Goal: Book appointment/travel/reservation

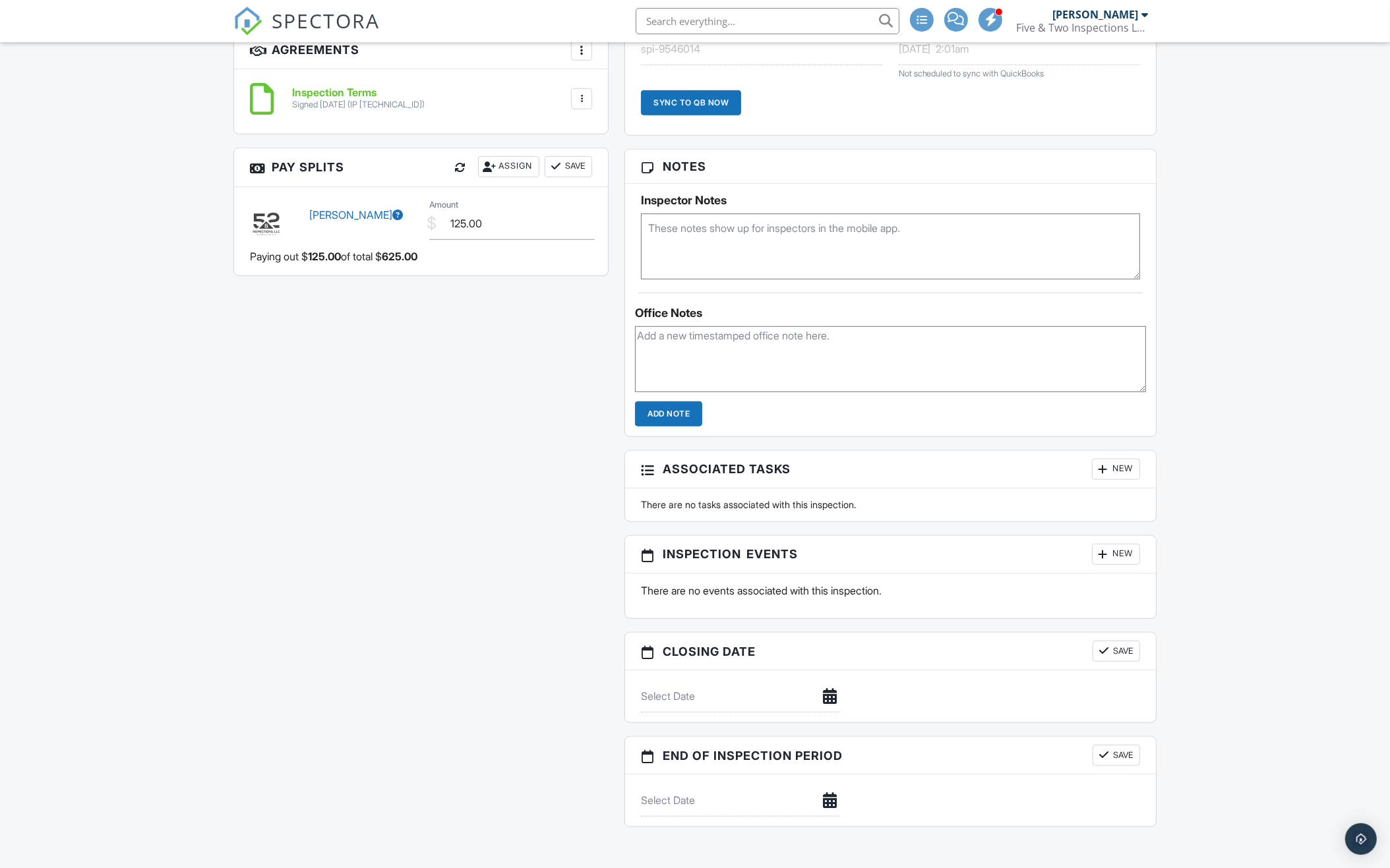
scroll to position [1155, 0]
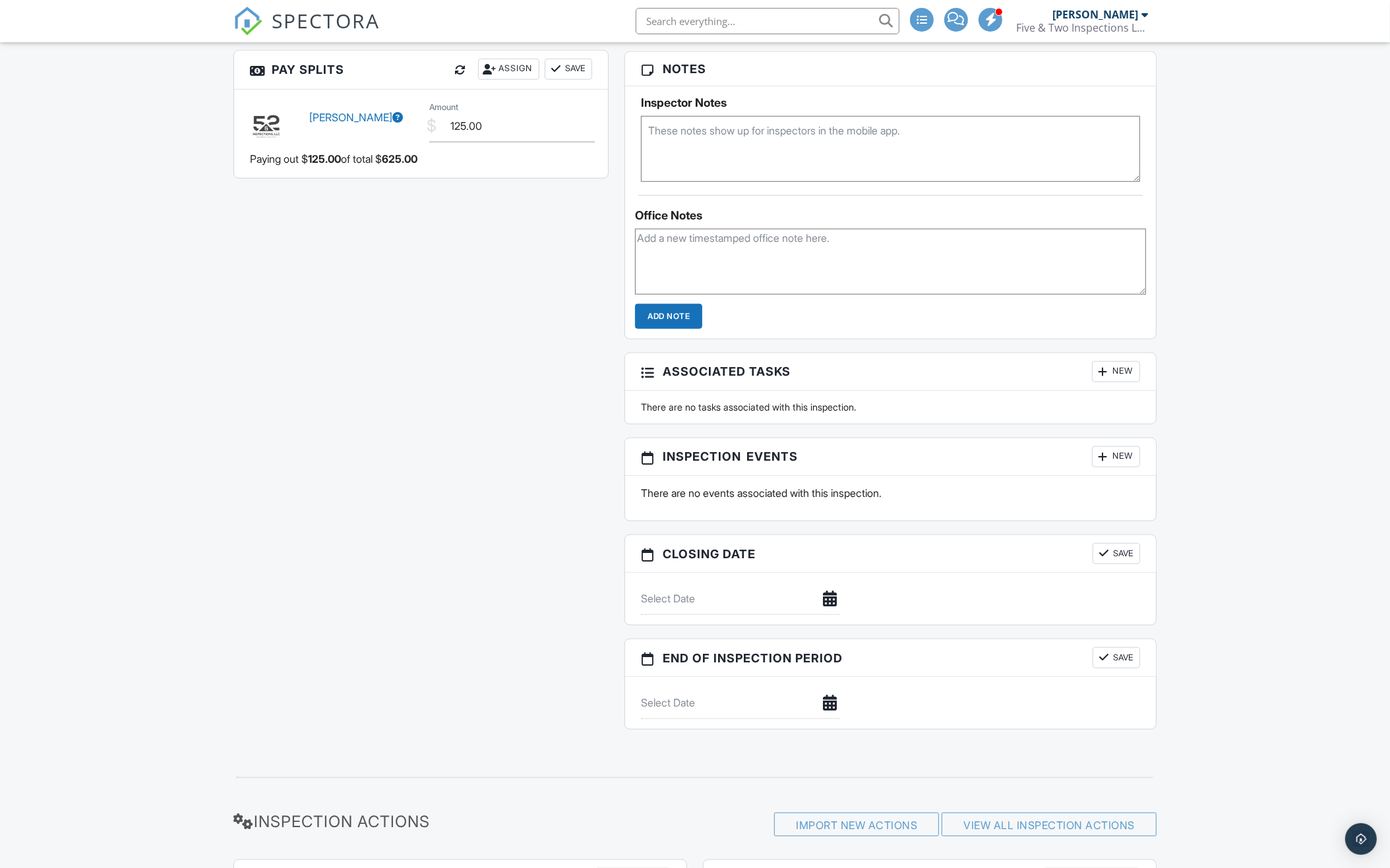
click at [1112, 455] on div "New" at bounding box center [1115, 456] width 48 height 21
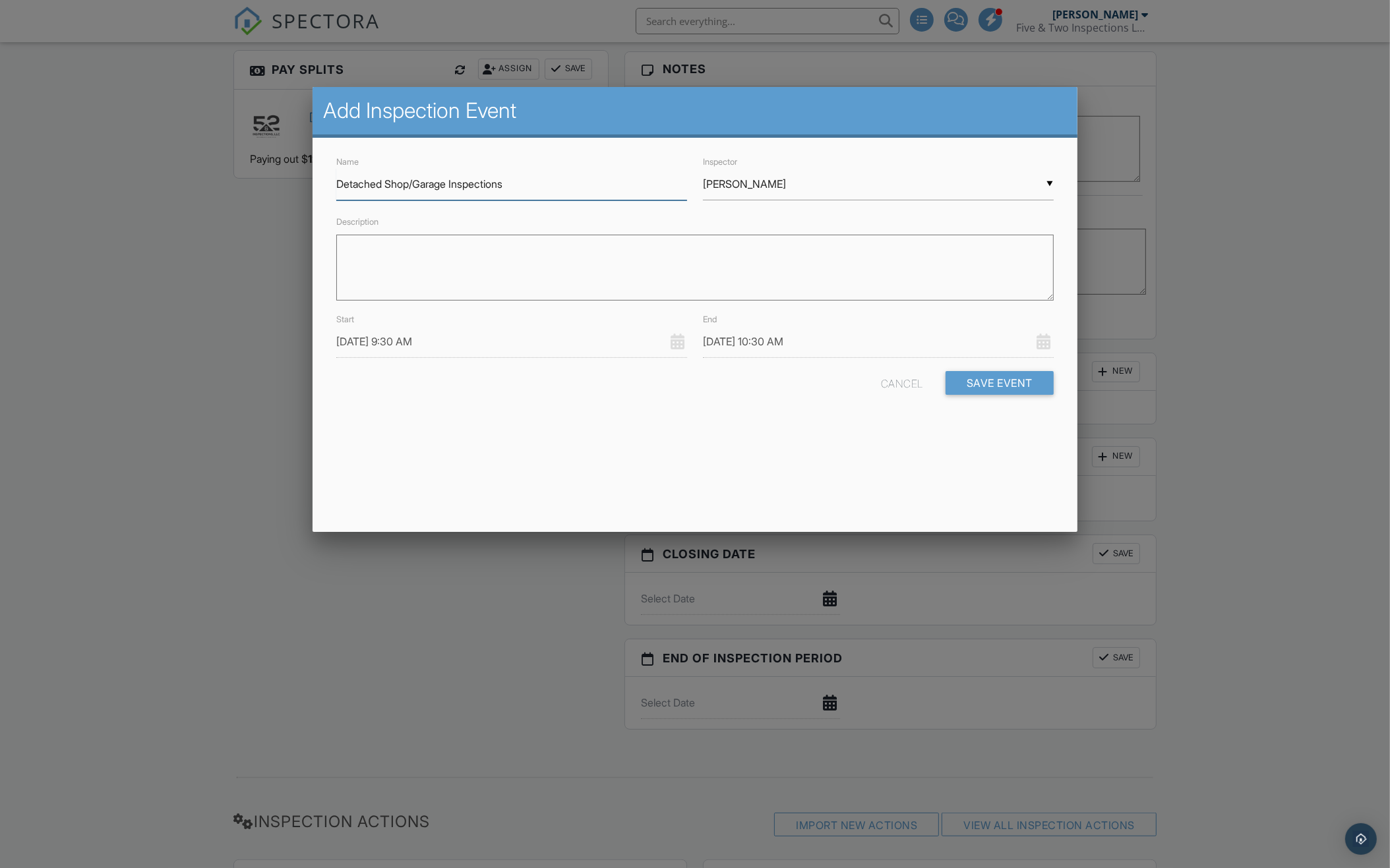
type input "Detached Shop/Garage Inspections"
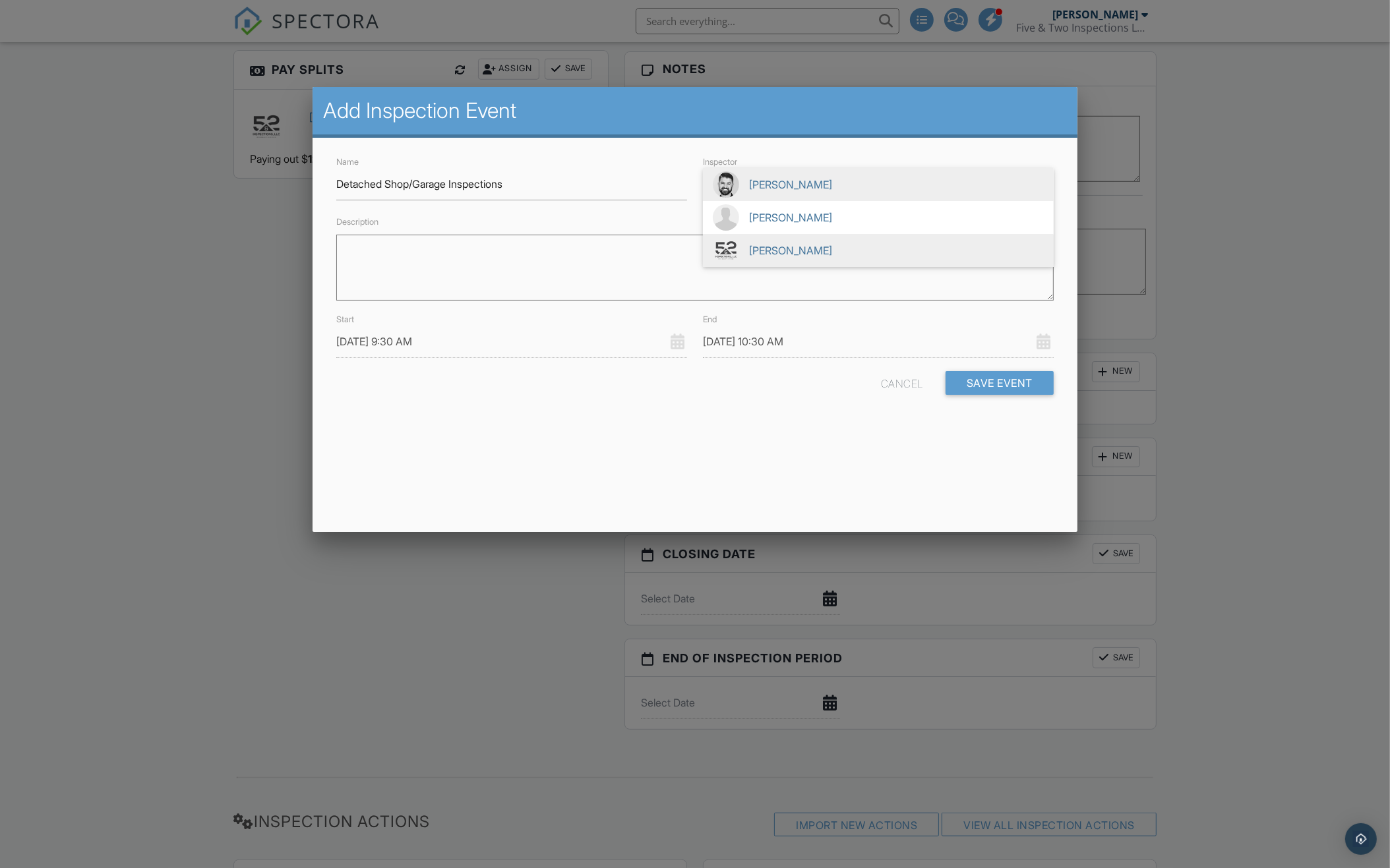
click at [771, 236] on span "[PERSON_NAME]" at bounding box center [879, 250] width 351 height 33
type input "[PERSON_NAME]"
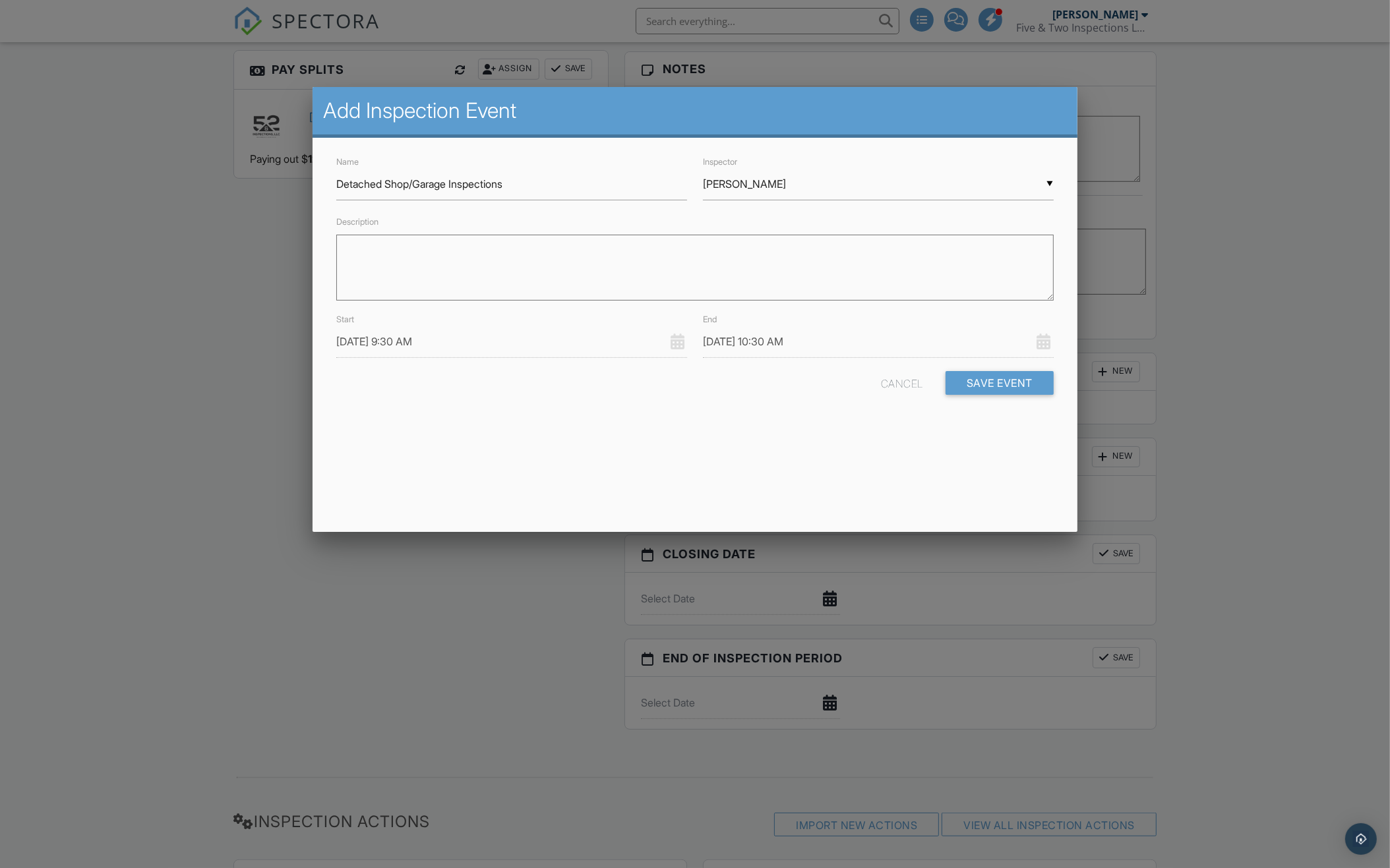
click at [475, 337] on input "[DATE] 9:30 AM" at bounding box center [511, 342] width 351 height 32
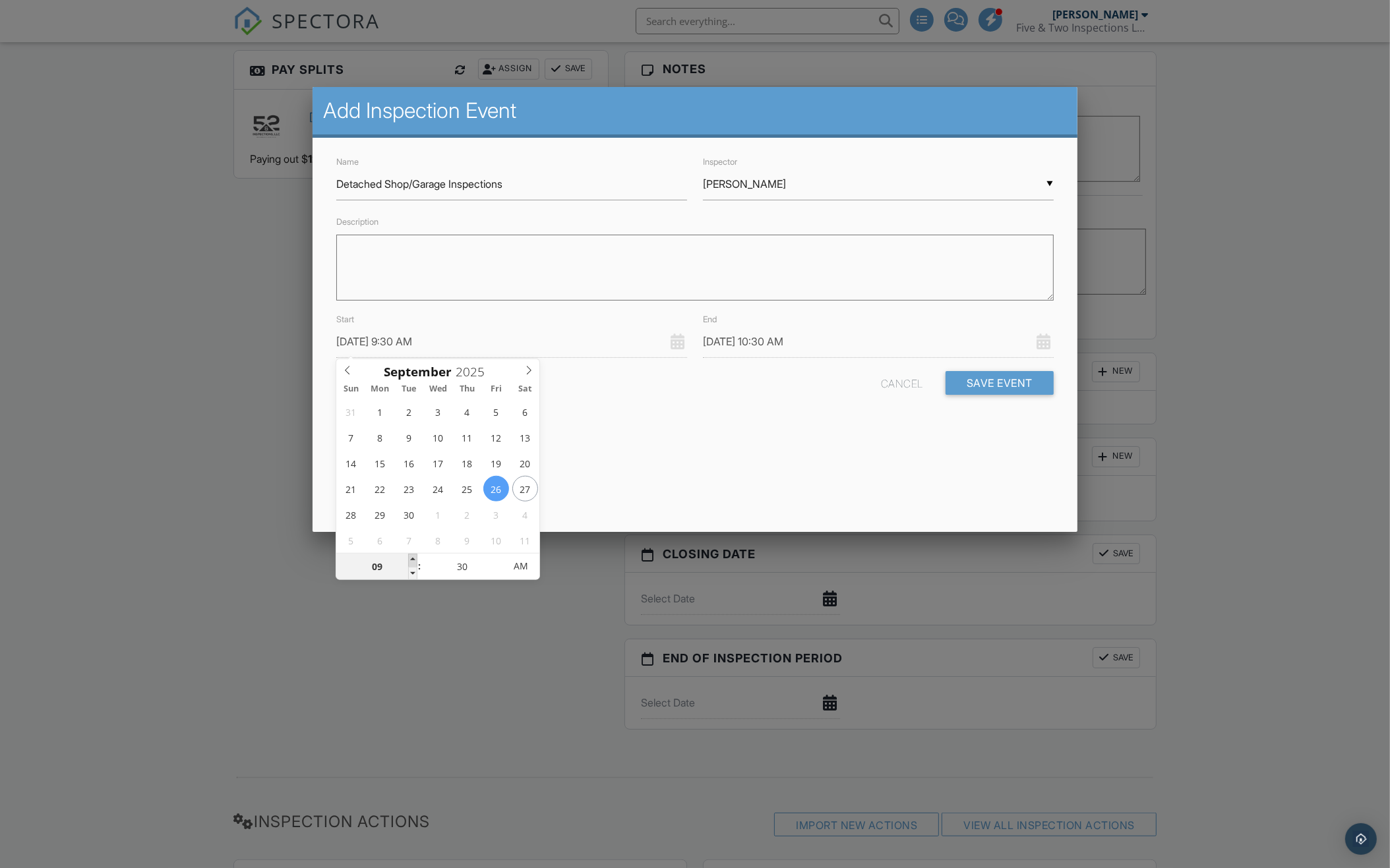
type input "[DATE] 10:30 AM"
type input "10"
click at [411, 561] on span at bounding box center [412, 560] width 9 height 14
type input "[DATE] 11:30 AM"
type input "11"
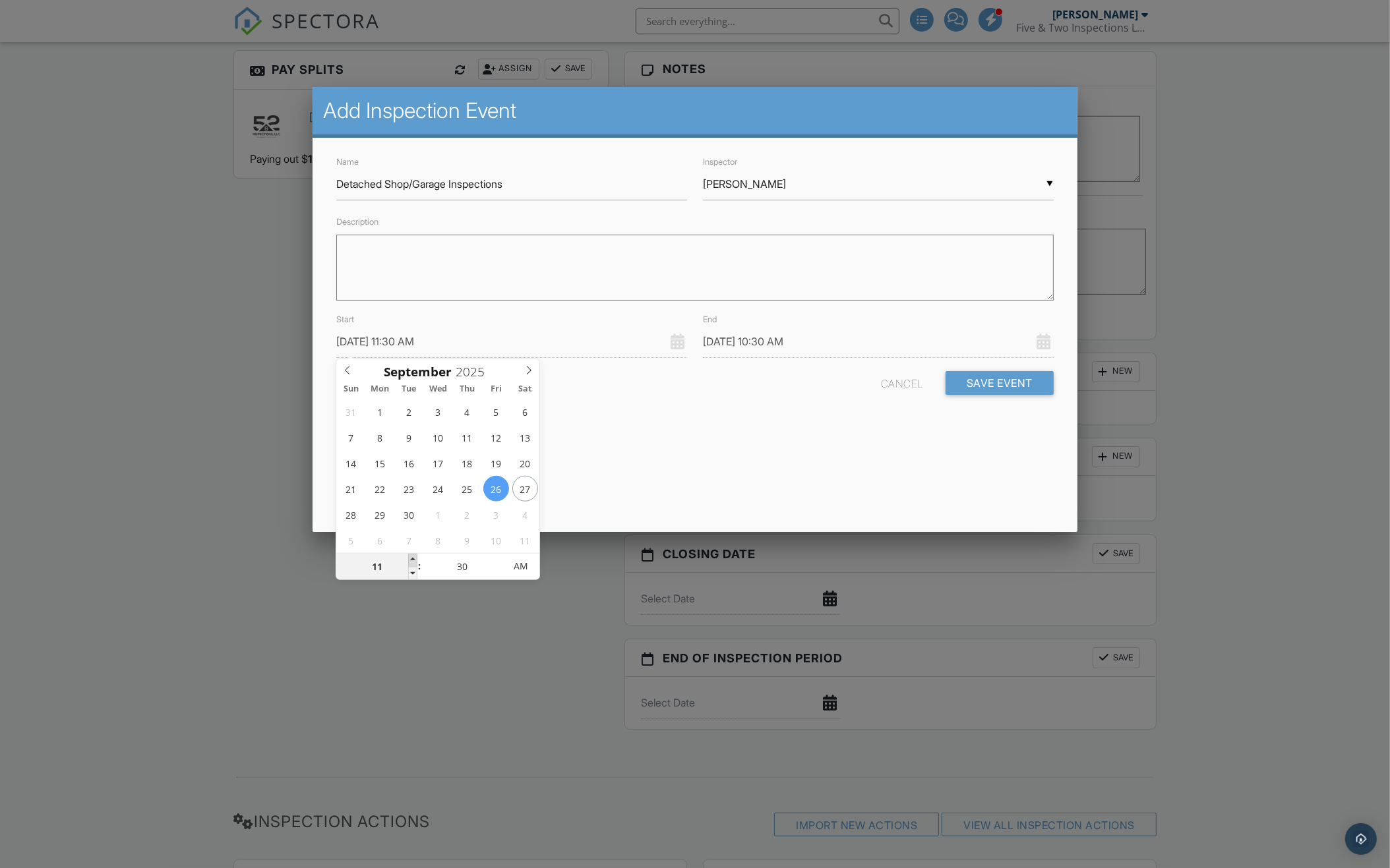
click at [411, 561] on span at bounding box center [412, 560] width 9 height 14
type input "[DATE] 12:30 PM"
type input "12"
click at [411, 561] on span at bounding box center [412, 560] width 9 height 14
type input "[DATE] 1:30 PM"
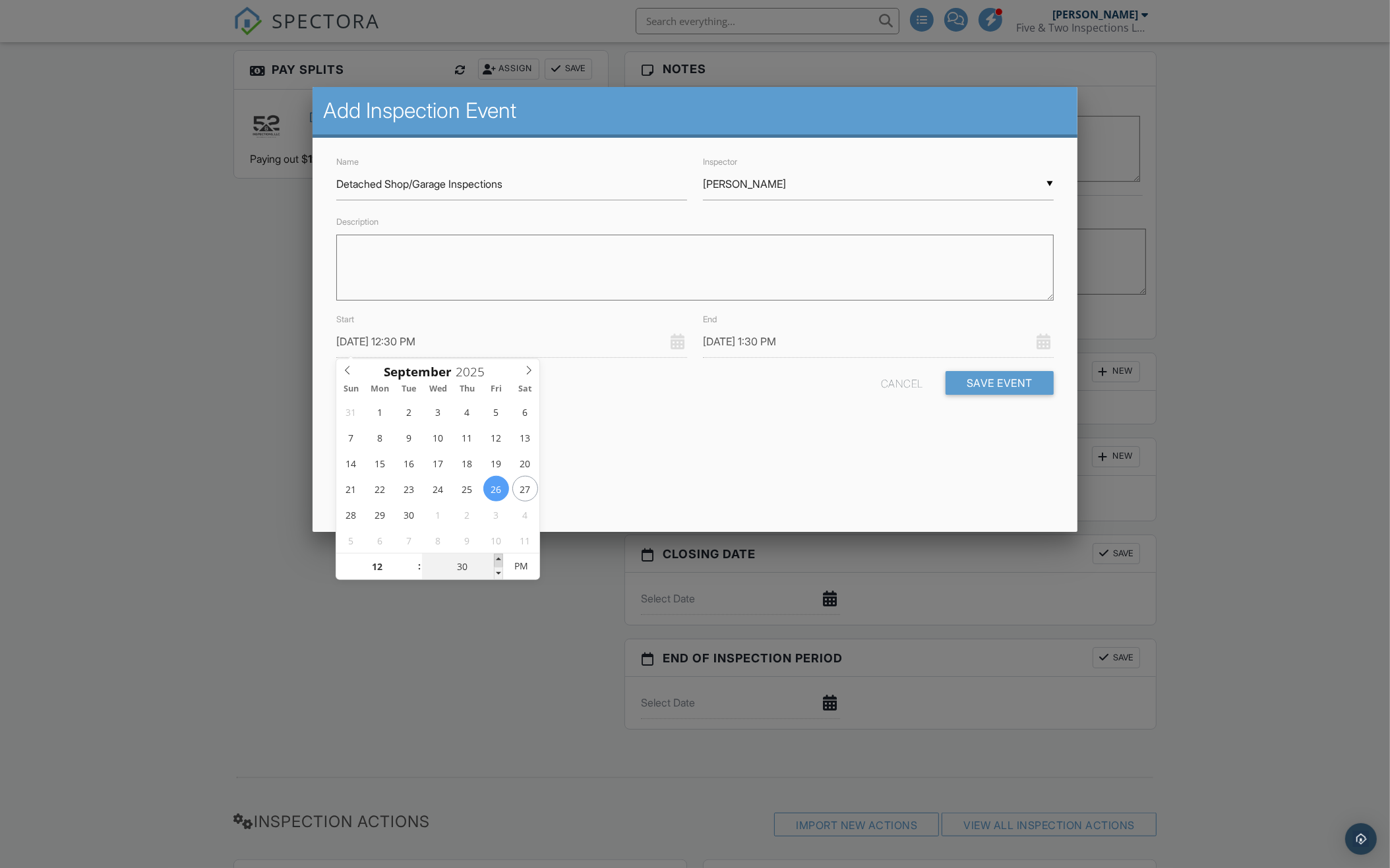
type input "[DATE] 12:35 PM"
type input "35"
click at [498, 561] on span at bounding box center [498, 560] width 9 height 14
type input "[DATE] 12:40 PM"
type input "40"
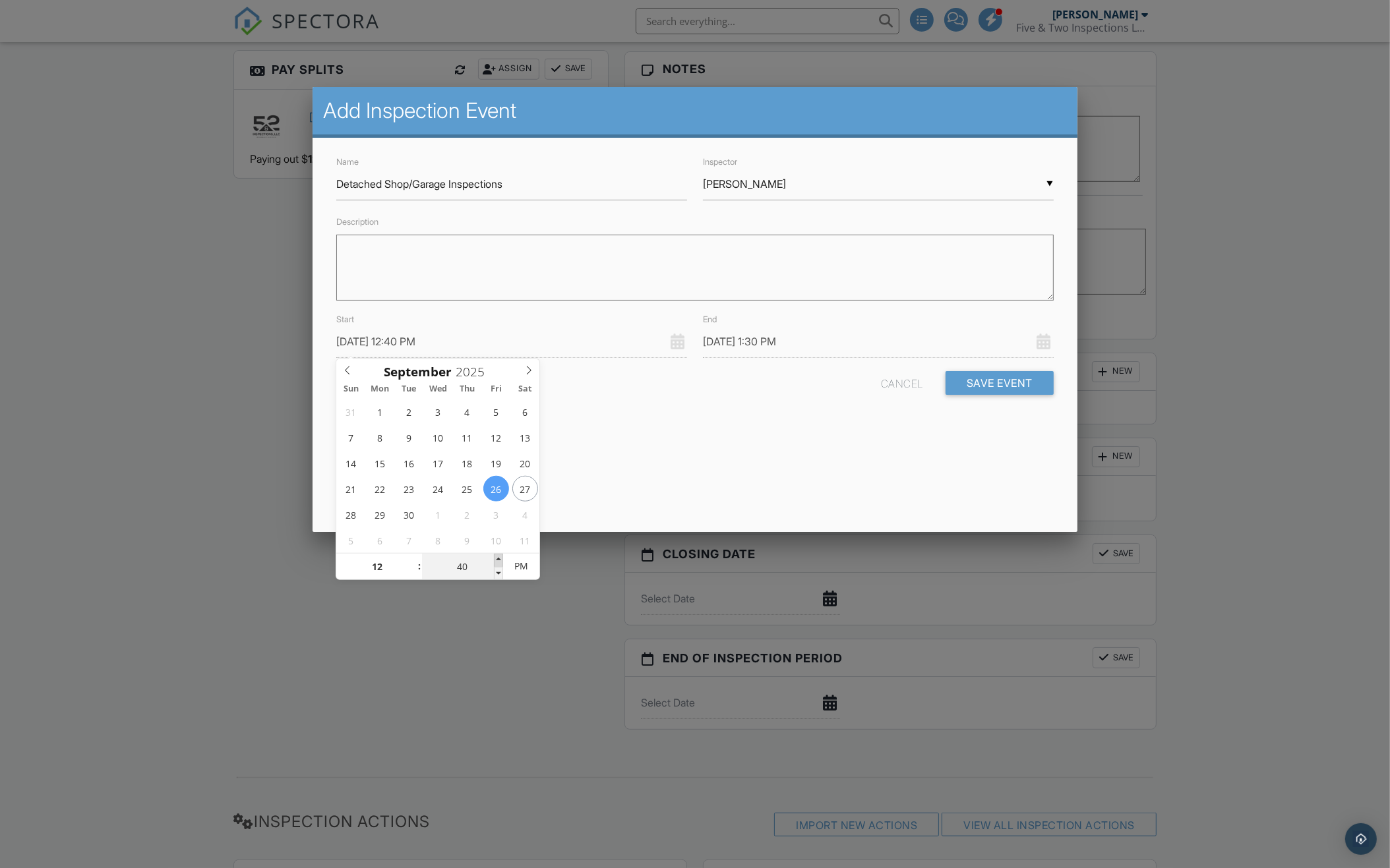
click at [498, 561] on span at bounding box center [498, 560] width 9 height 14
type input "[DATE] 12:45 PM"
type input "45"
click at [498, 561] on span at bounding box center [498, 560] width 9 height 14
type input "[DATE] 12:50 PM"
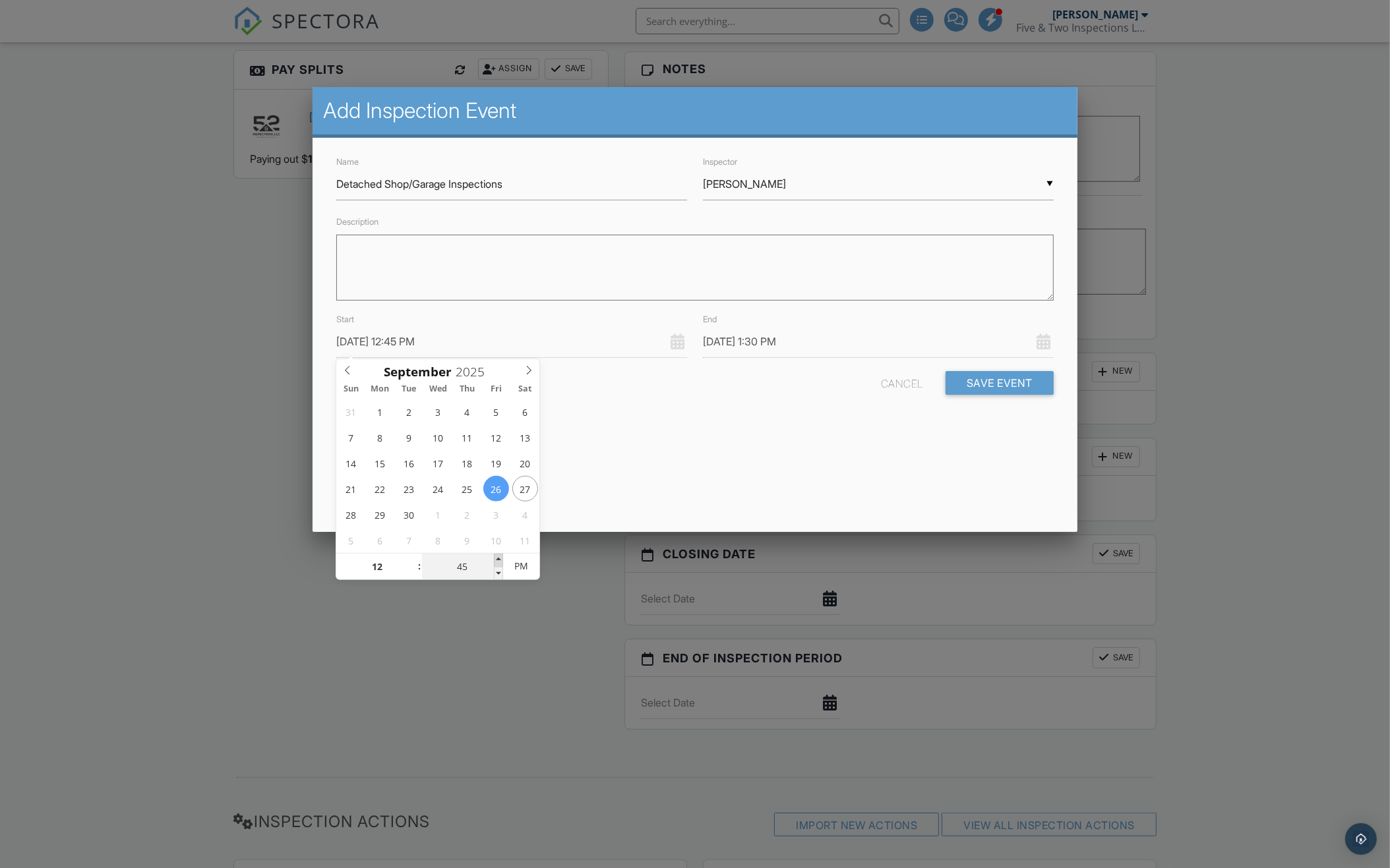
type input "50"
click at [498, 561] on span at bounding box center [498, 560] width 9 height 14
type input "[DATE] 12:55 PM"
type input "55"
click at [498, 561] on span at bounding box center [498, 560] width 9 height 14
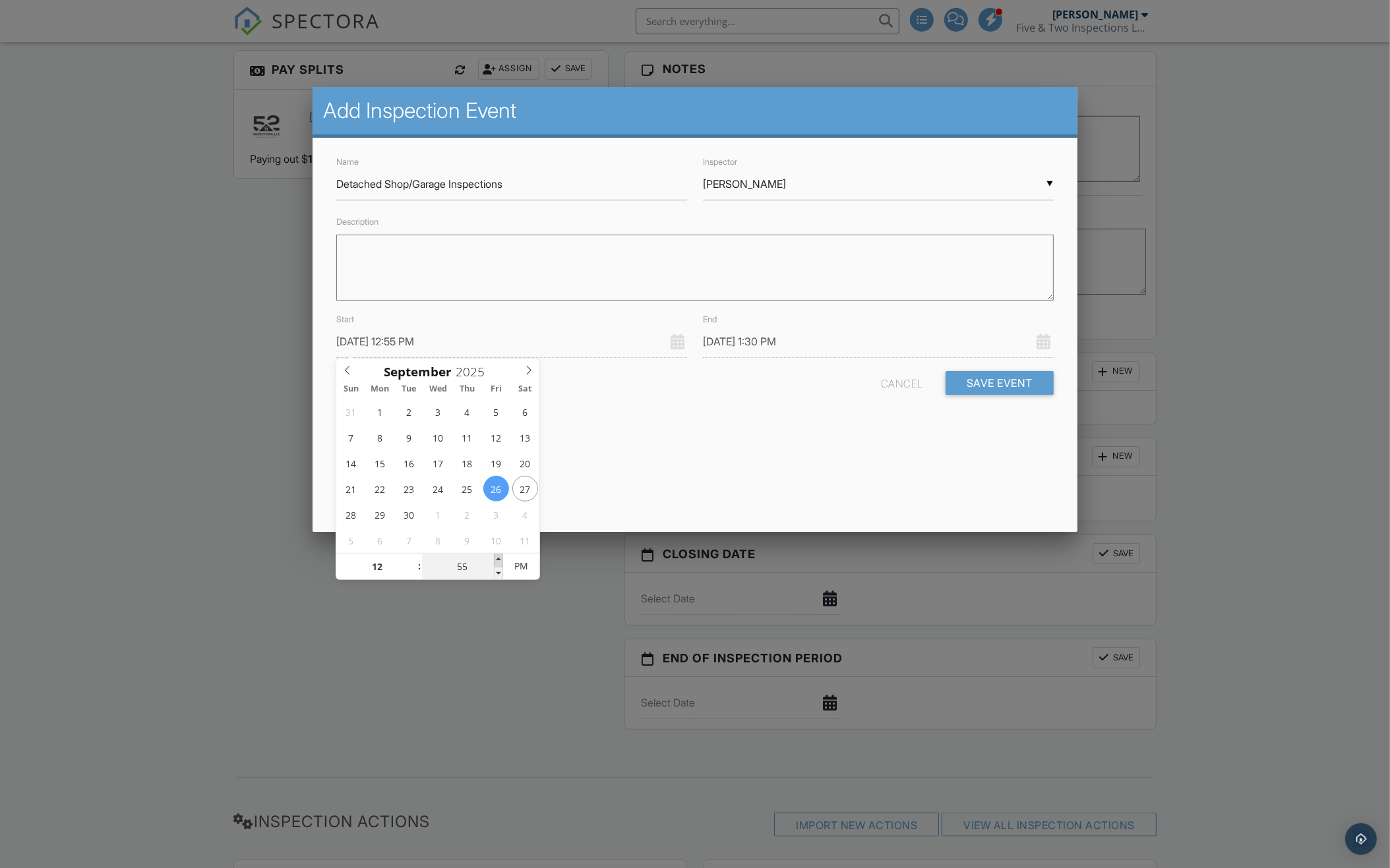
type input "[DATE] 1:55 PM"
type input "55"
type input "[DATE] 1:00 PM"
type input "01"
type input "00"
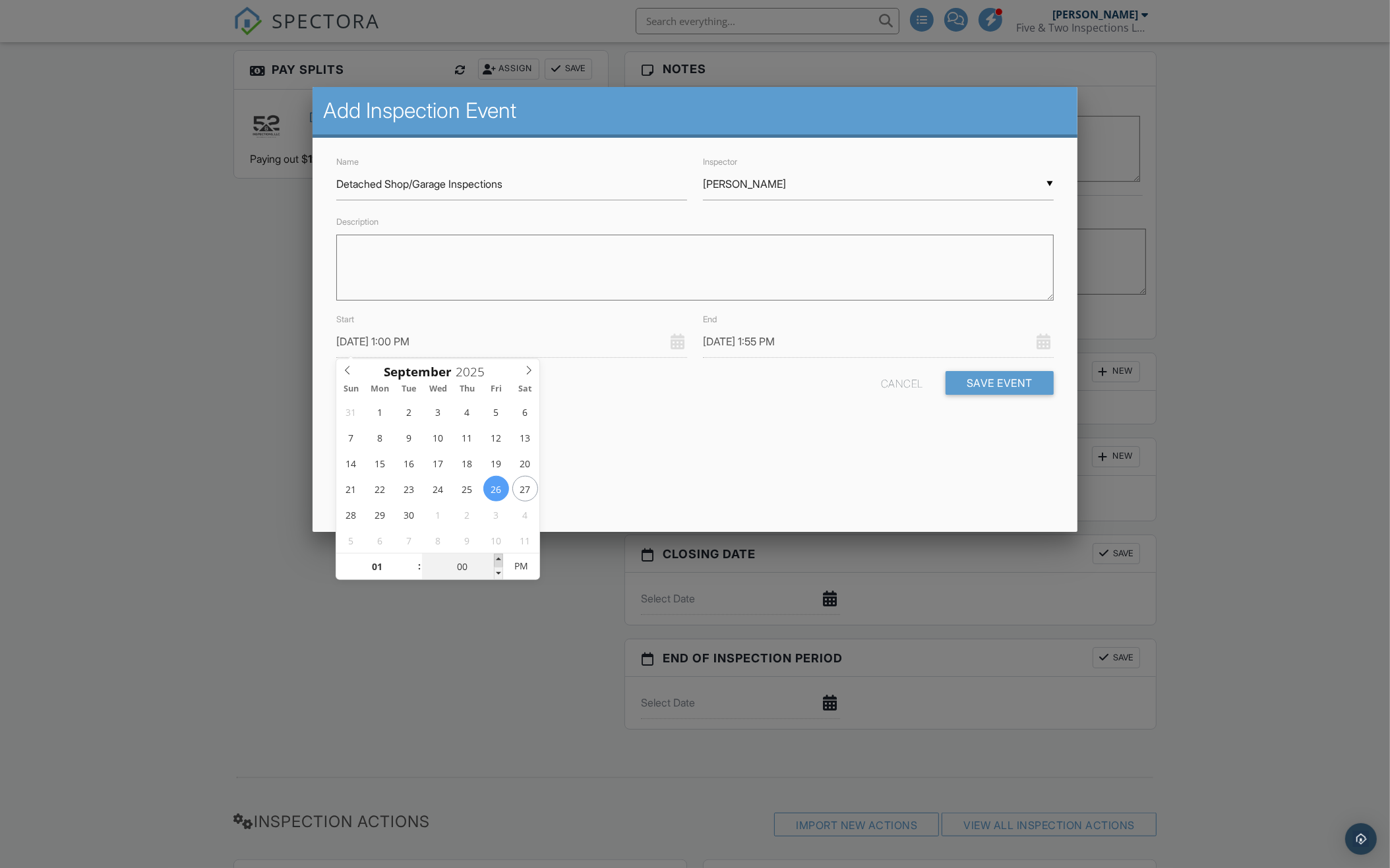
click at [498, 561] on span at bounding box center [498, 560] width 9 height 14
type input "[DATE] 2:00 PM"
type input "02"
type input "00"
click at [801, 337] on input "[DATE] 2:00 PM" at bounding box center [879, 342] width 351 height 32
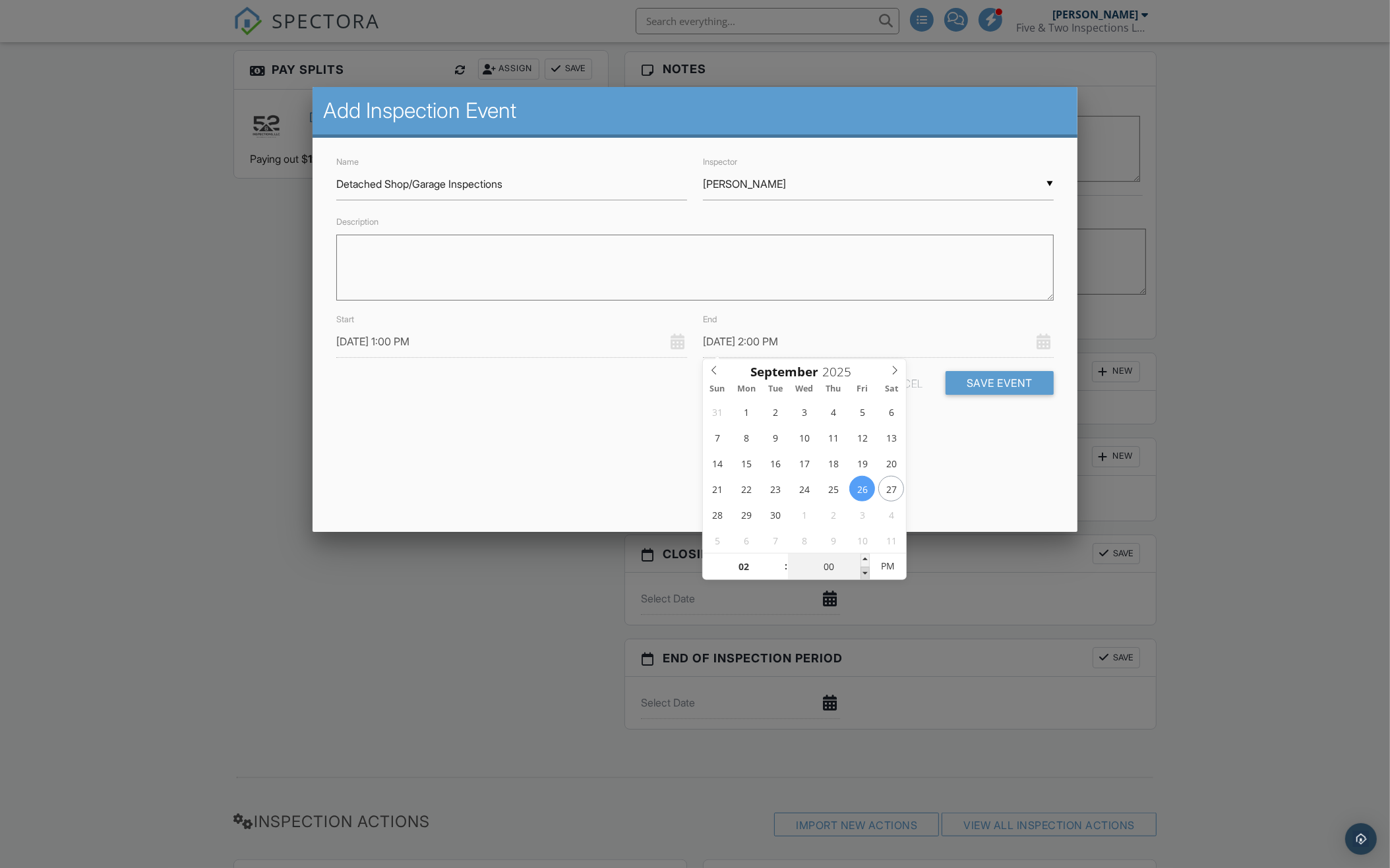
type input "[DATE] 1:55 PM"
type input "01"
type input "55"
click at [866, 572] on span at bounding box center [864, 574] width 9 height 14
type input "[DATE] 1:50 PM"
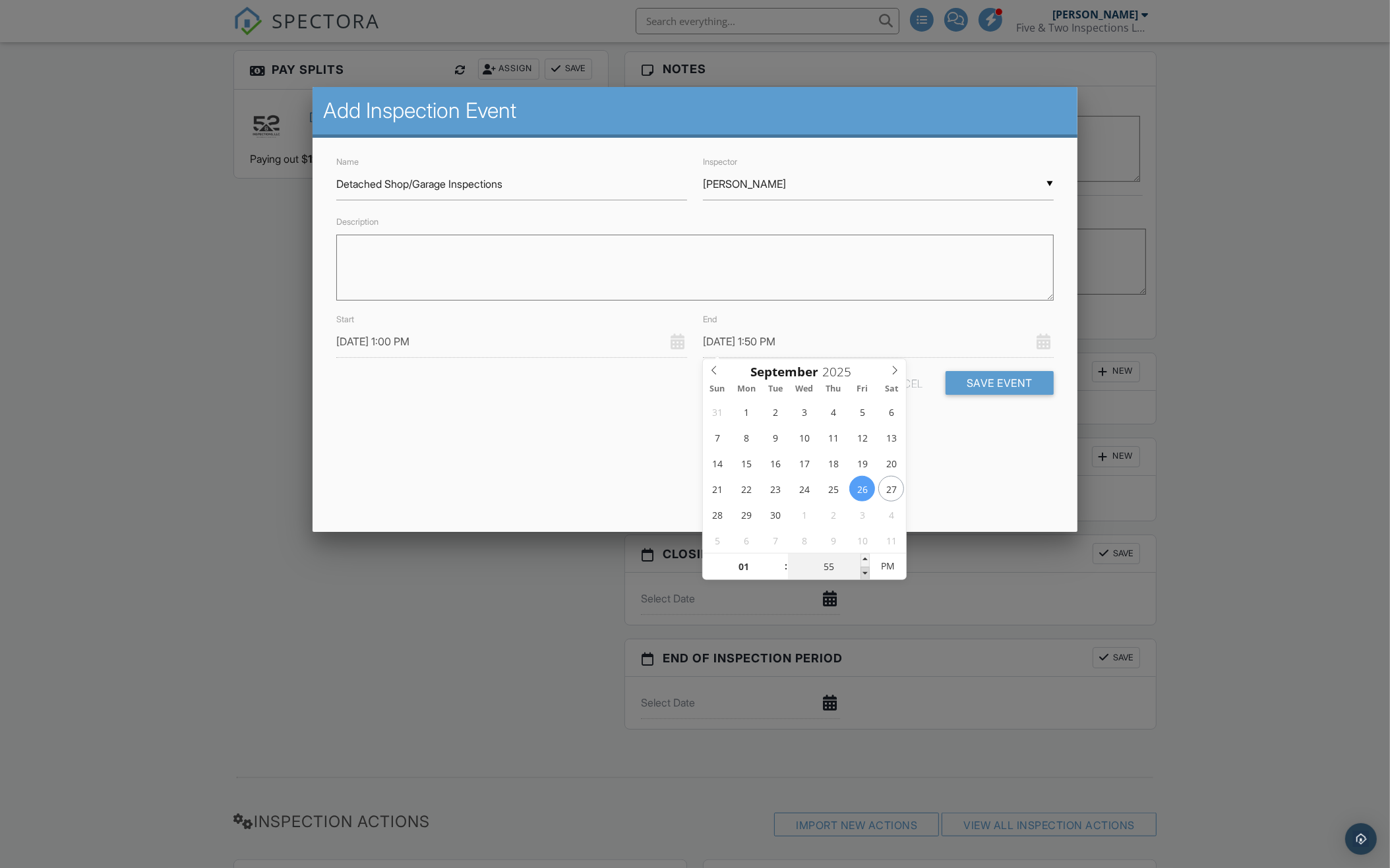
type input "50"
click at [866, 572] on span at bounding box center [864, 574] width 9 height 14
type input "[DATE] 1:45 PM"
type input "45"
click at [866, 572] on span at bounding box center [864, 574] width 9 height 14
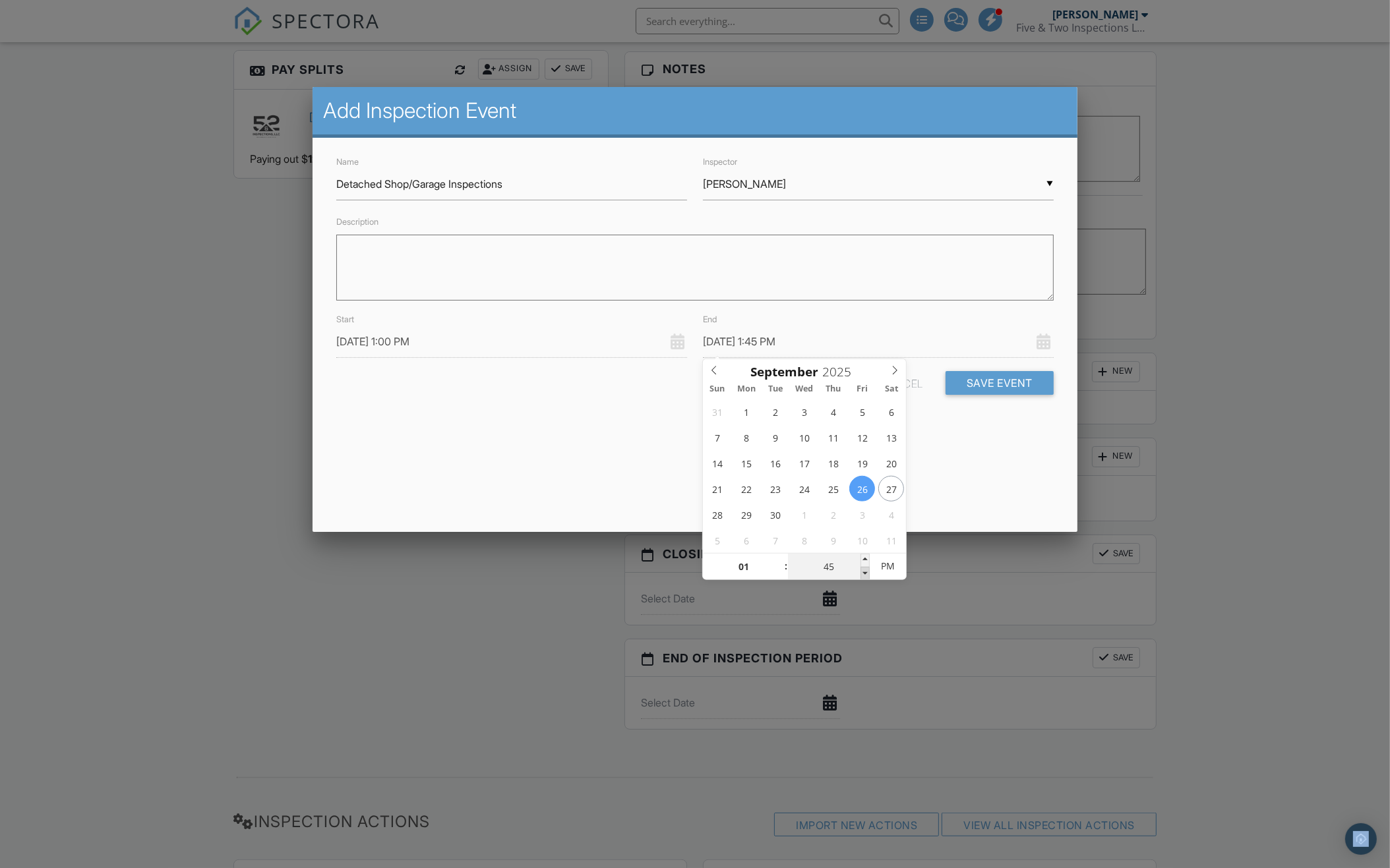
type input "[DATE] 1:40 PM"
type input "40"
click at [866, 572] on span at bounding box center [864, 574] width 9 height 14
type input "[DATE] 1:35 PM"
type input "35"
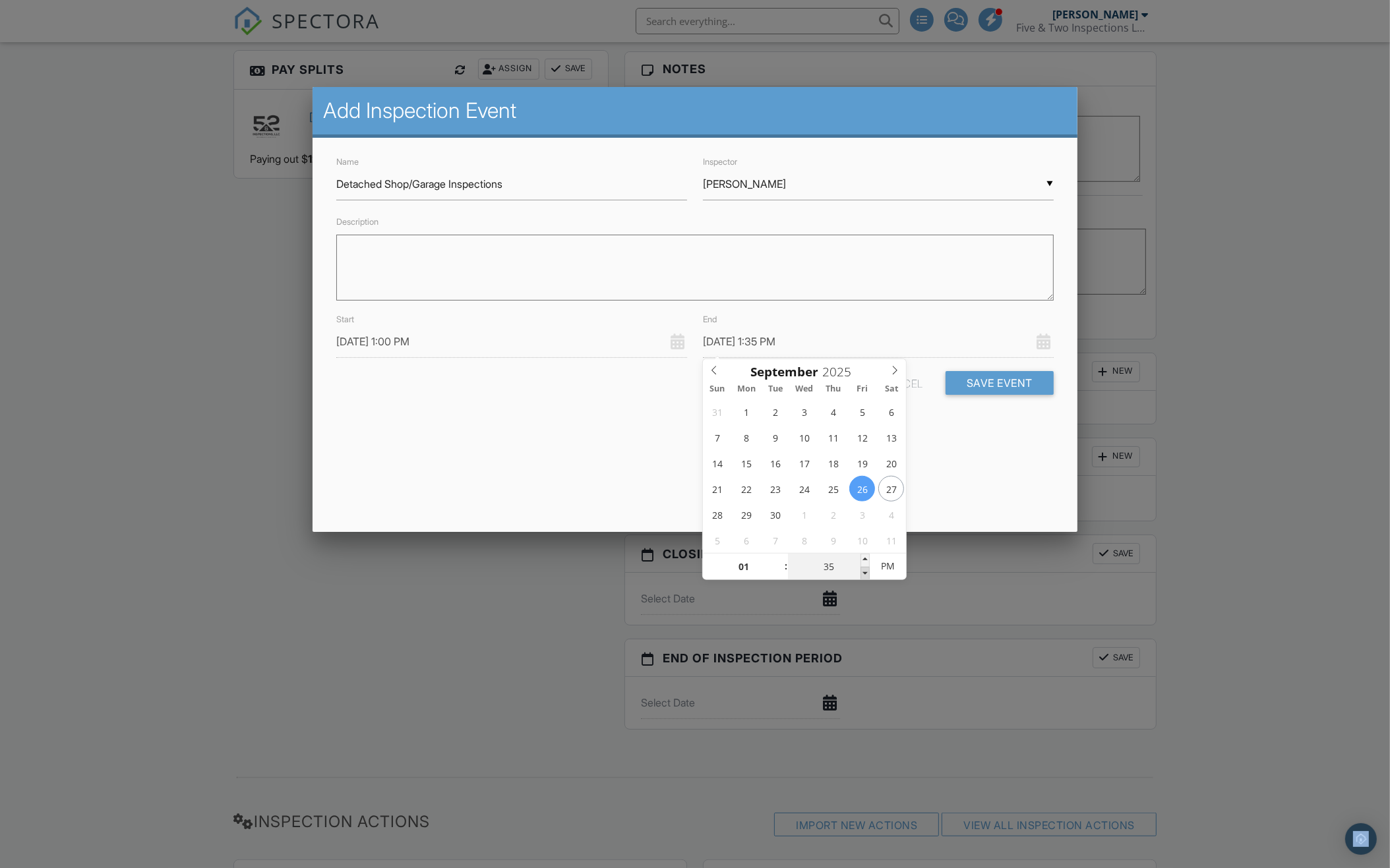
click at [866, 572] on span at bounding box center [864, 574] width 9 height 14
type input "[DATE] 1:30 PM"
type input "30"
click at [866, 571] on span at bounding box center [864, 574] width 9 height 14
type input "[DATE] 1:35 PM"
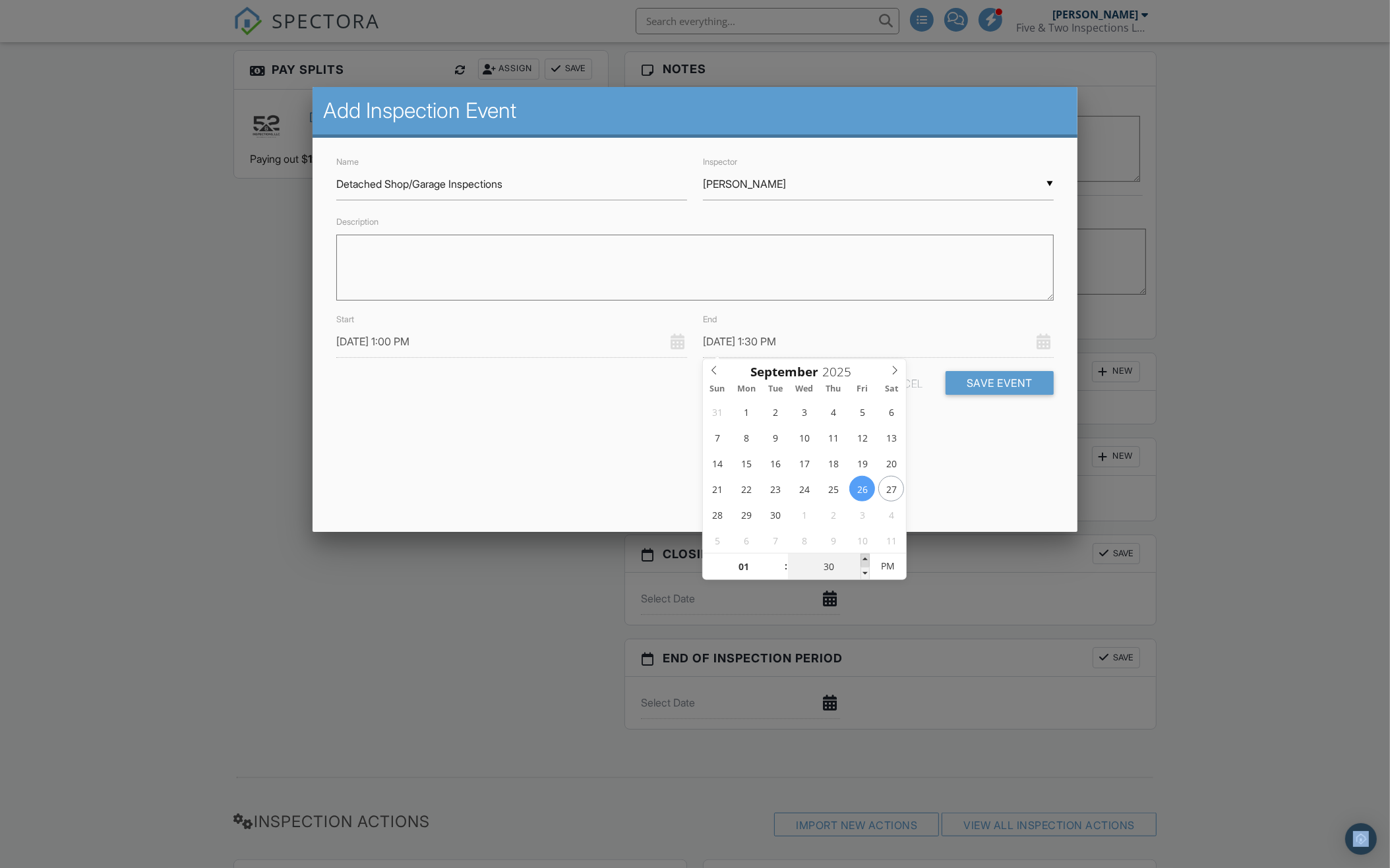
type input "35"
click at [866, 558] on span at bounding box center [864, 560] width 9 height 14
type input "[DATE] 1:40 PM"
type input "40"
click at [866, 558] on span at bounding box center [864, 560] width 9 height 14
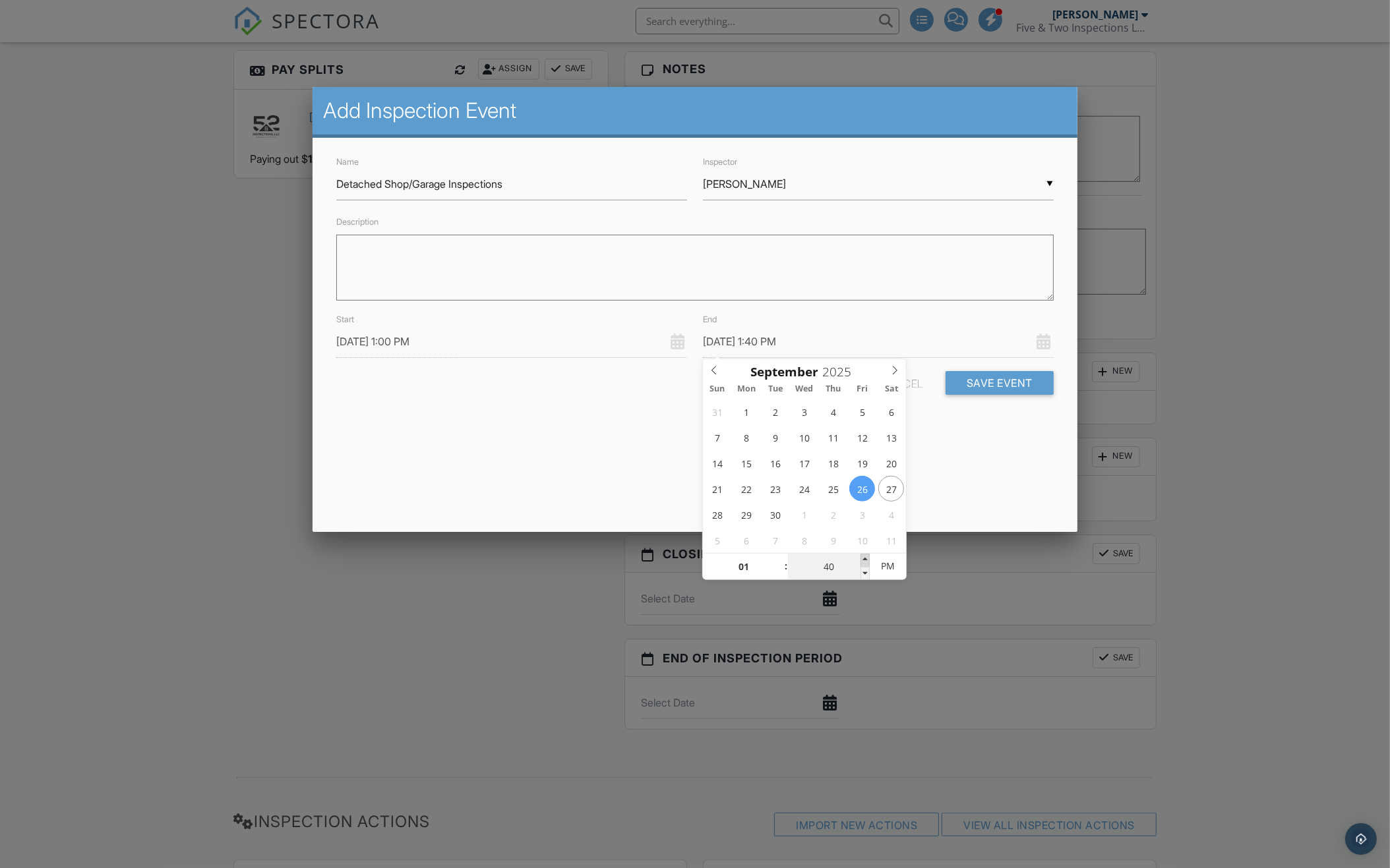
type input "[DATE] 1:45 PM"
type input "45"
click at [866, 558] on span at bounding box center [864, 560] width 9 height 14
click at [961, 460] on div "Add Inspection Event Name Detached Shop/Garage Inspections Inspector ▼ [PERSON_…" at bounding box center [694, 309] width 764 height 445
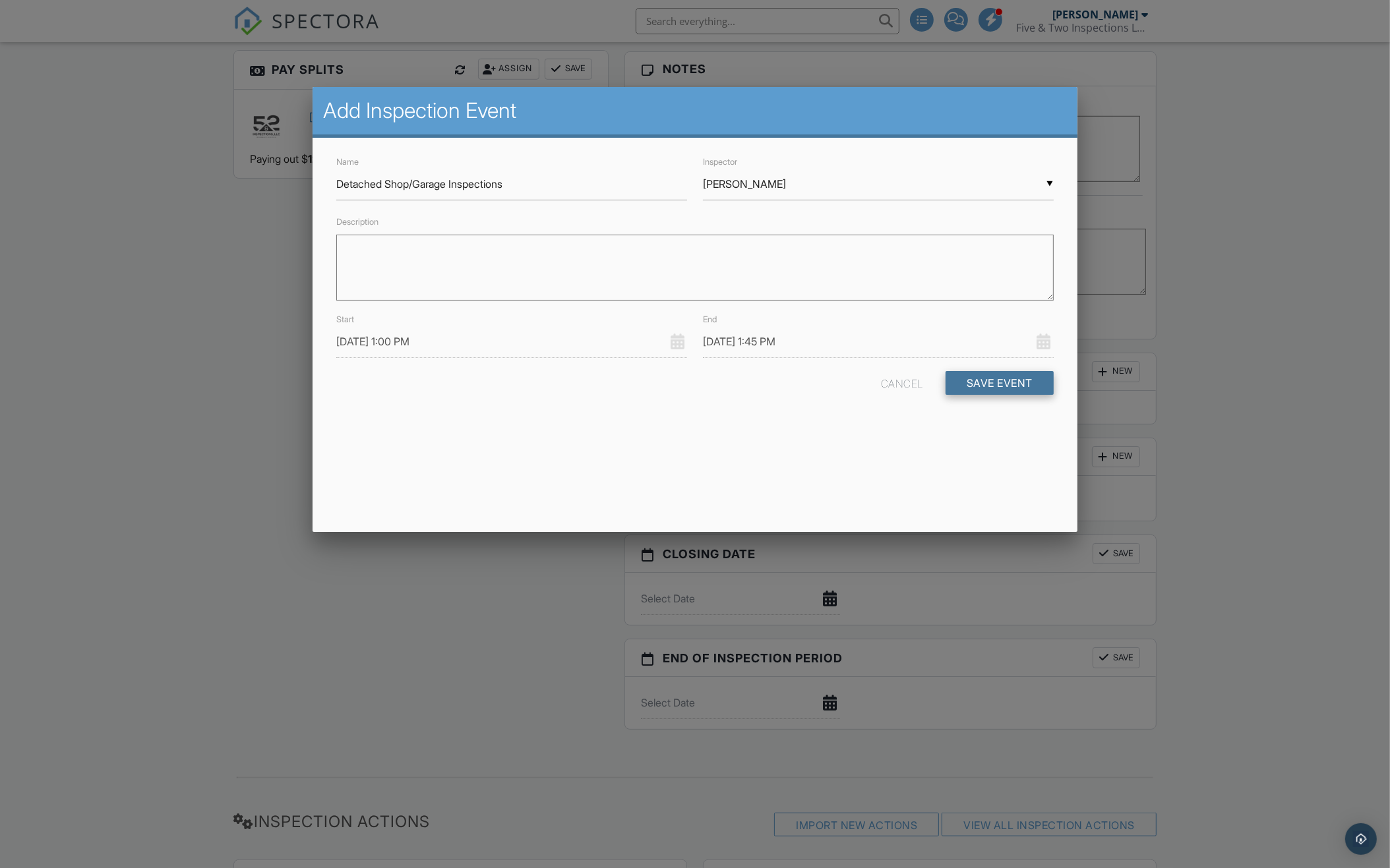
click at [987, 389] on button "Save Event" at bounding box center [999, 383] width 108 height 24
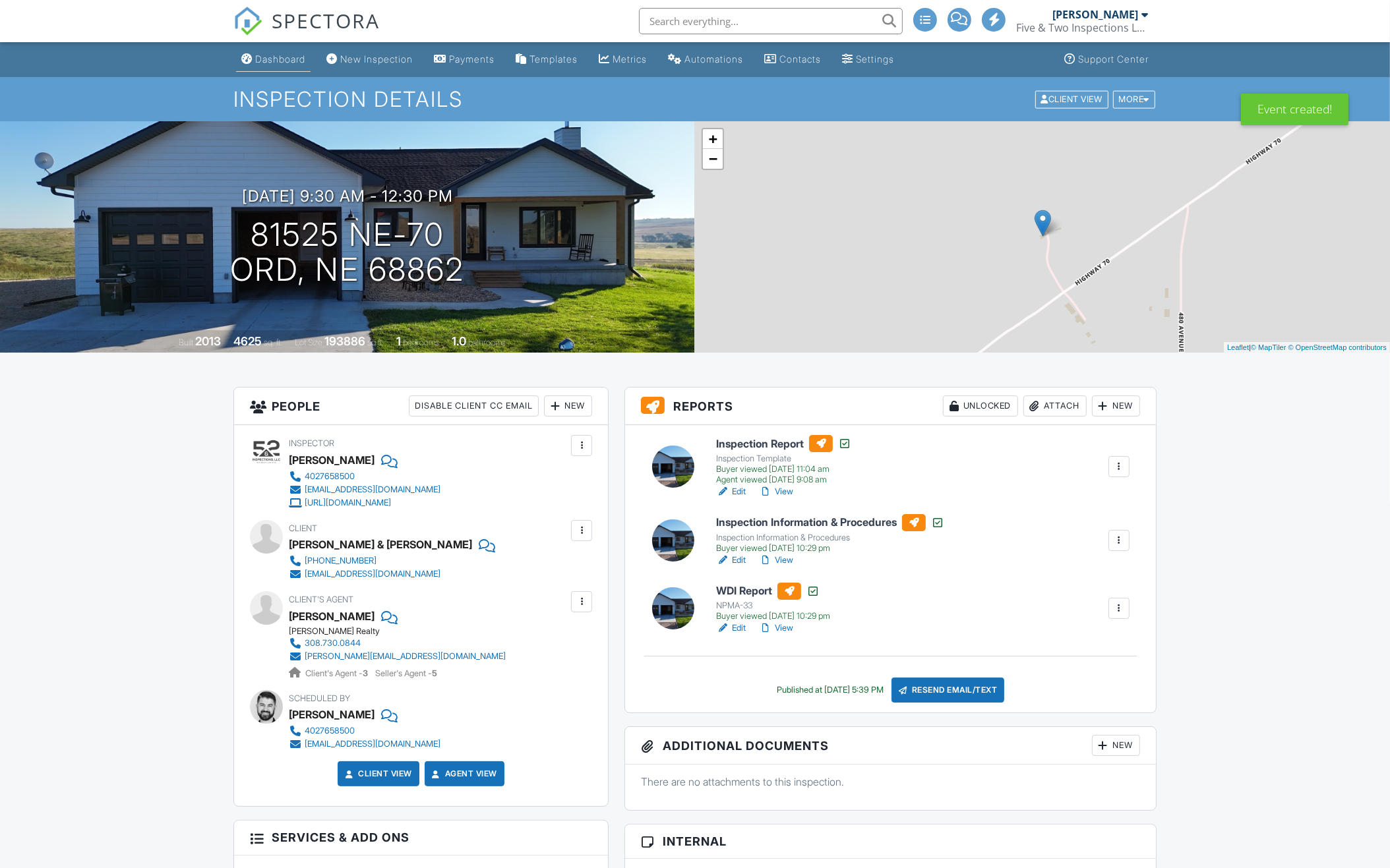
click at [280, 58] on div "Dashboard" at bounding box center [280, 58] width 50 height 11
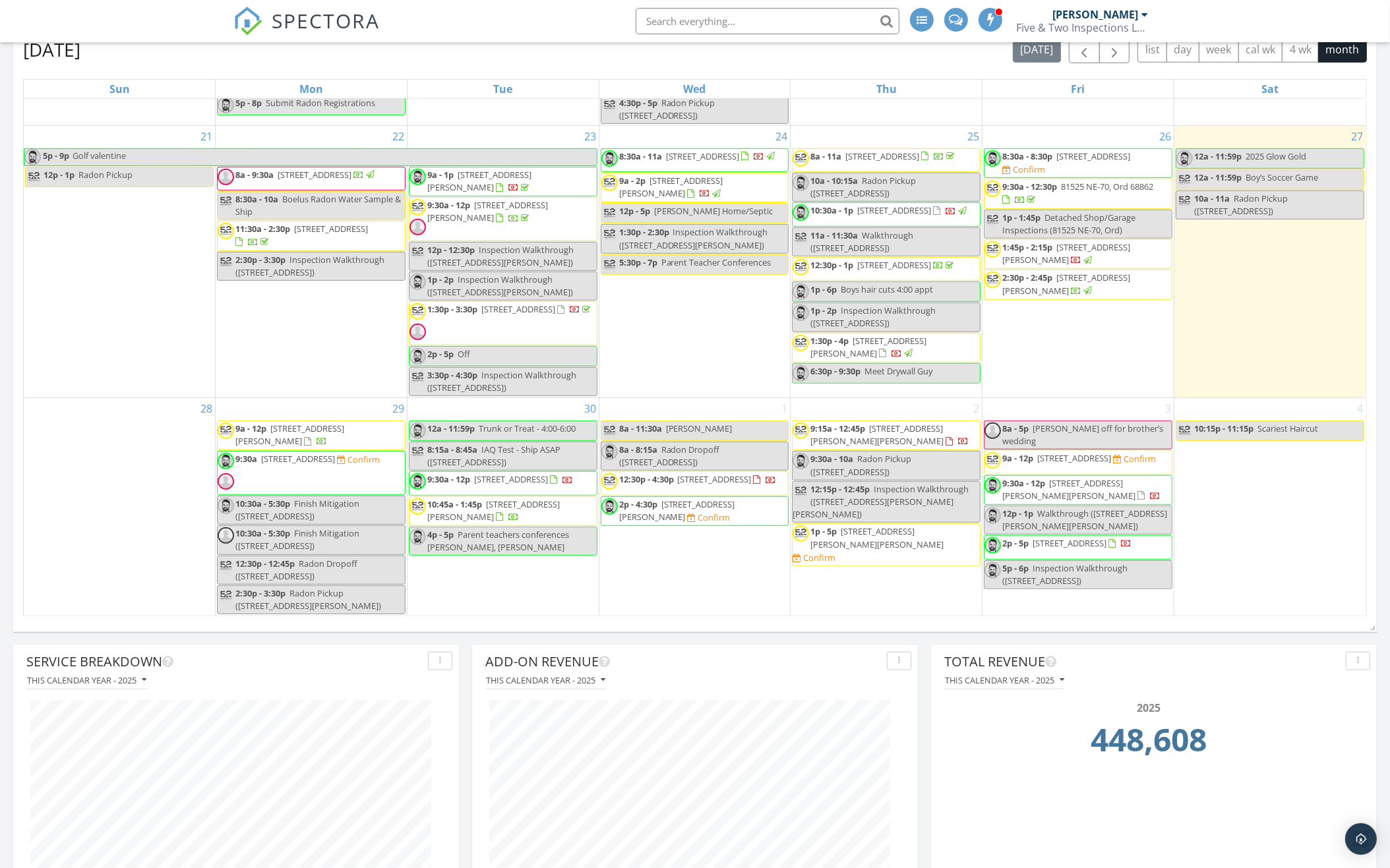
scroll to position [730, 0]
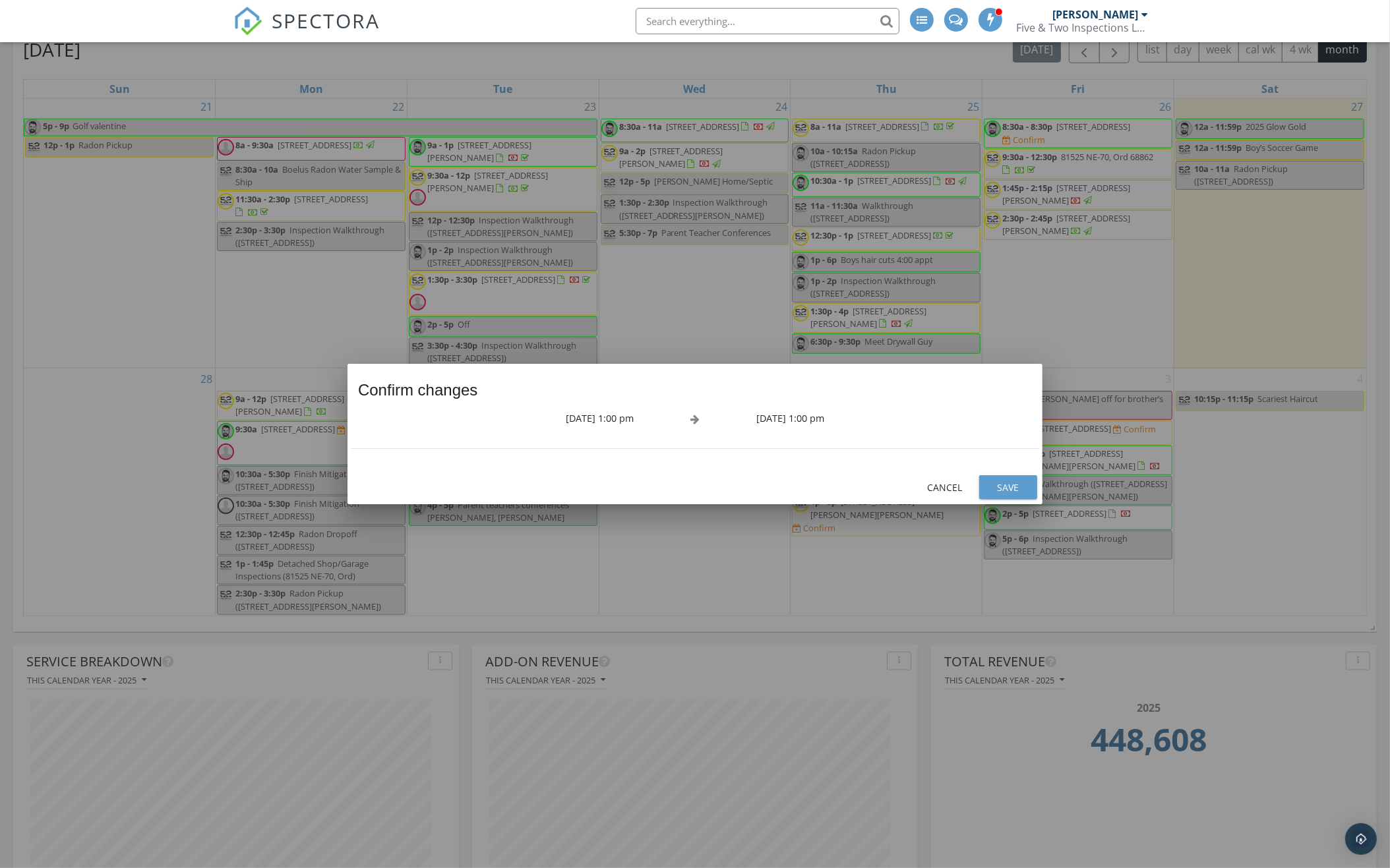
click at [1014, 489] on div "Save" at bounding box center [1008, 487] width 37 height 14
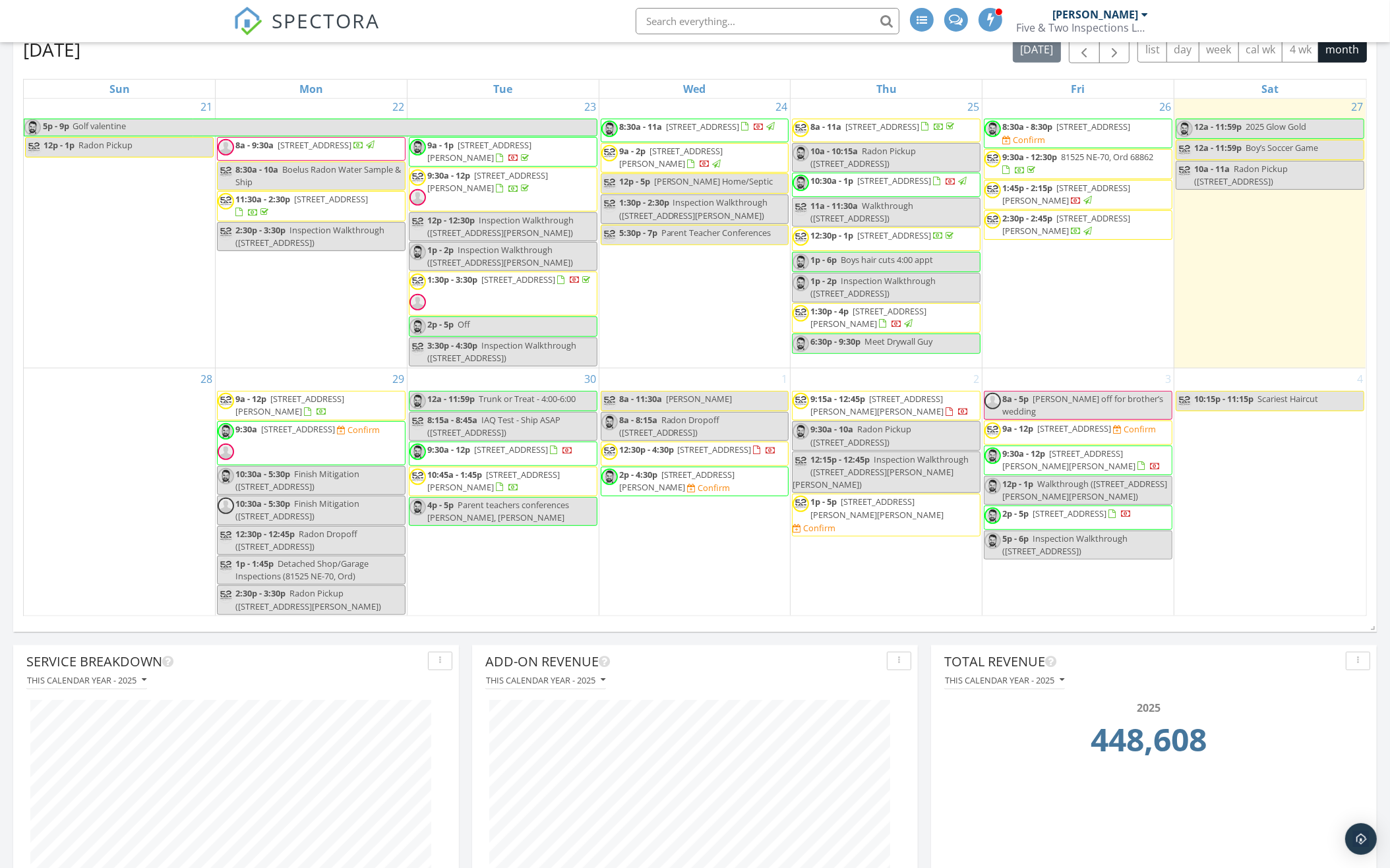
scroll to position [1294, 0]
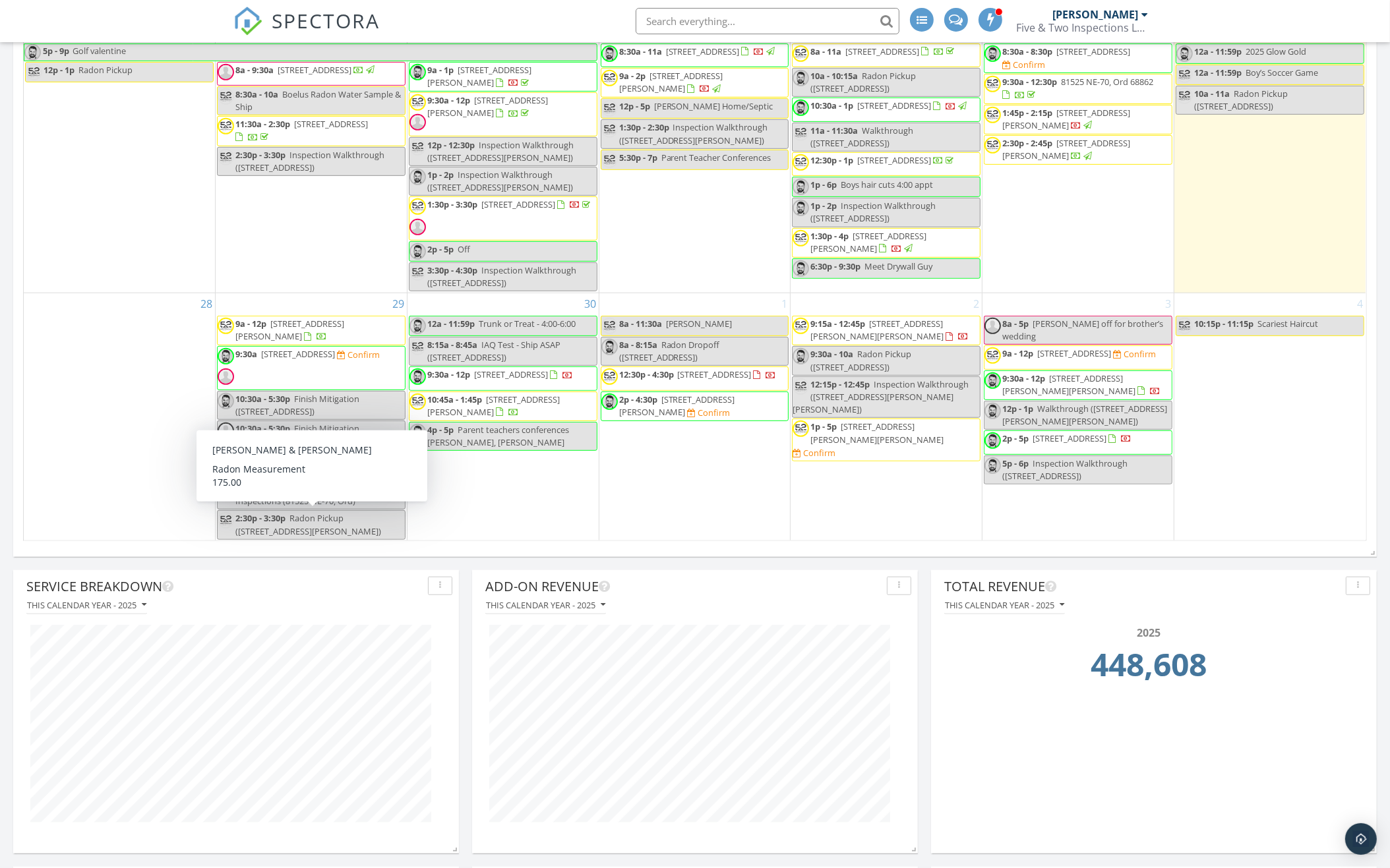
click at [363, 520] on span "Radon Pickup (1429 Mansfield Rd, Grand Island)" at bounding box center [309, 524] width 146 height 25
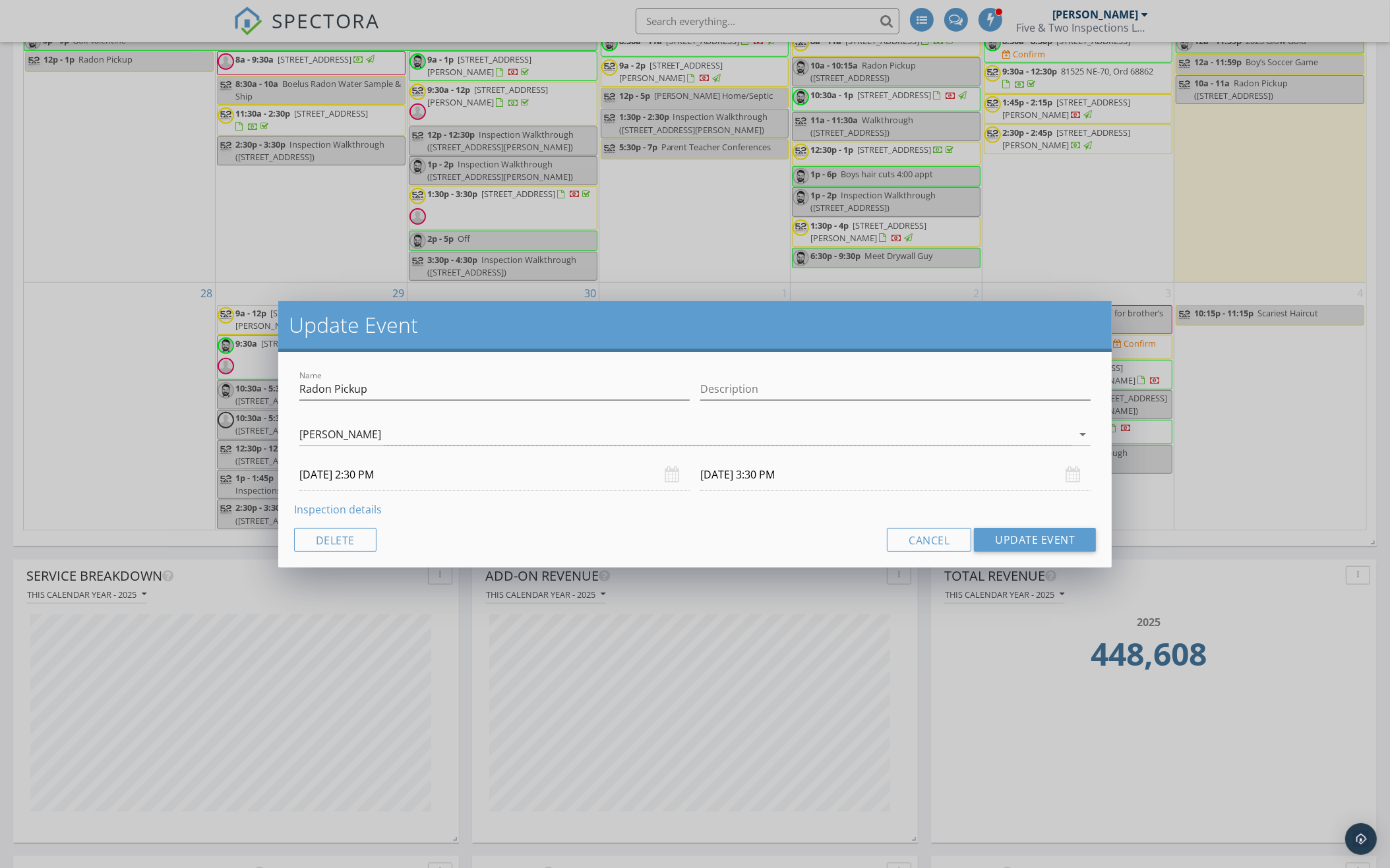
scroll to position [1310, 0]
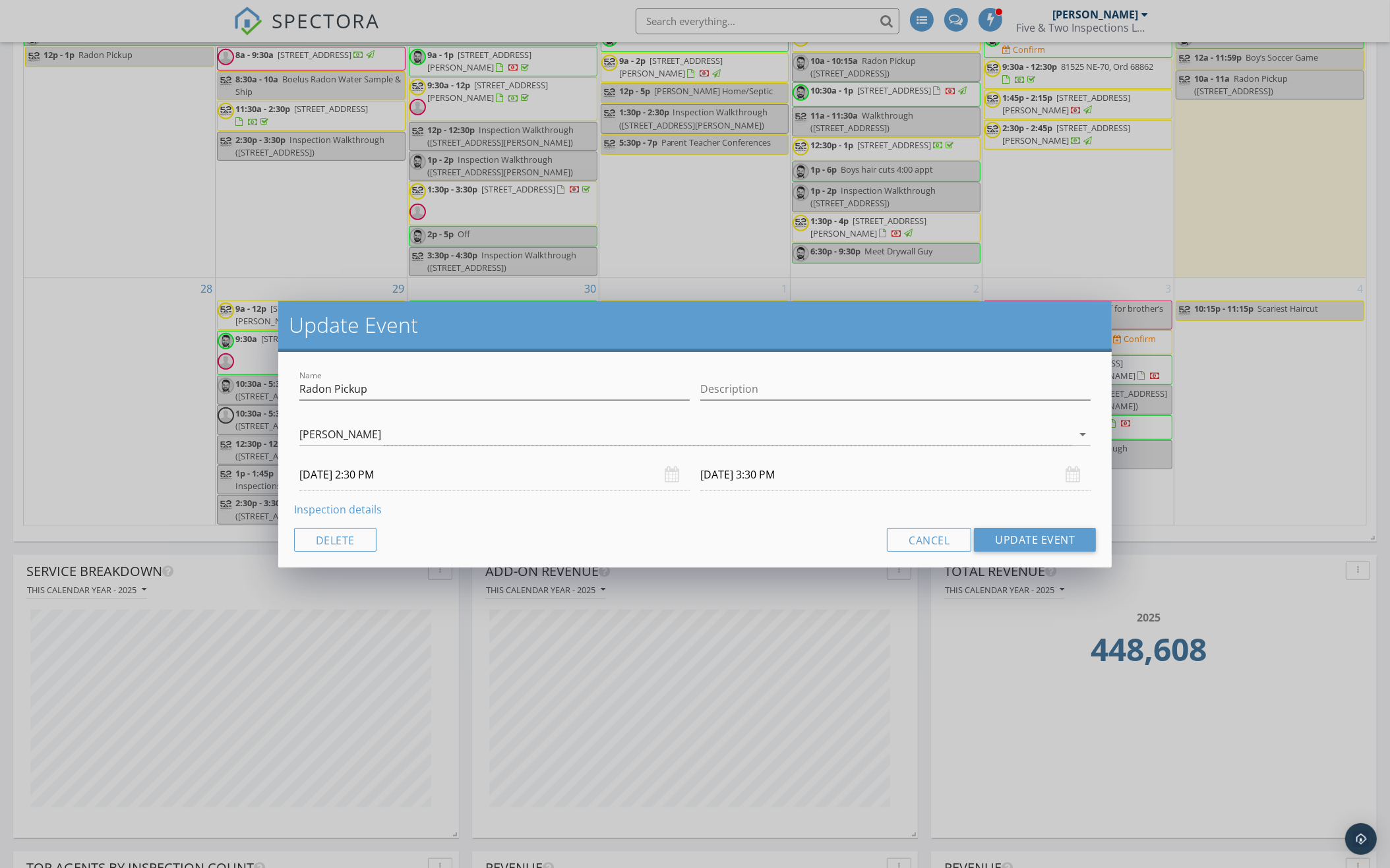
click at [377, 472] on input "09/29/2025 2:30 PM" at bounding box center [494, 475] width 390 height 32
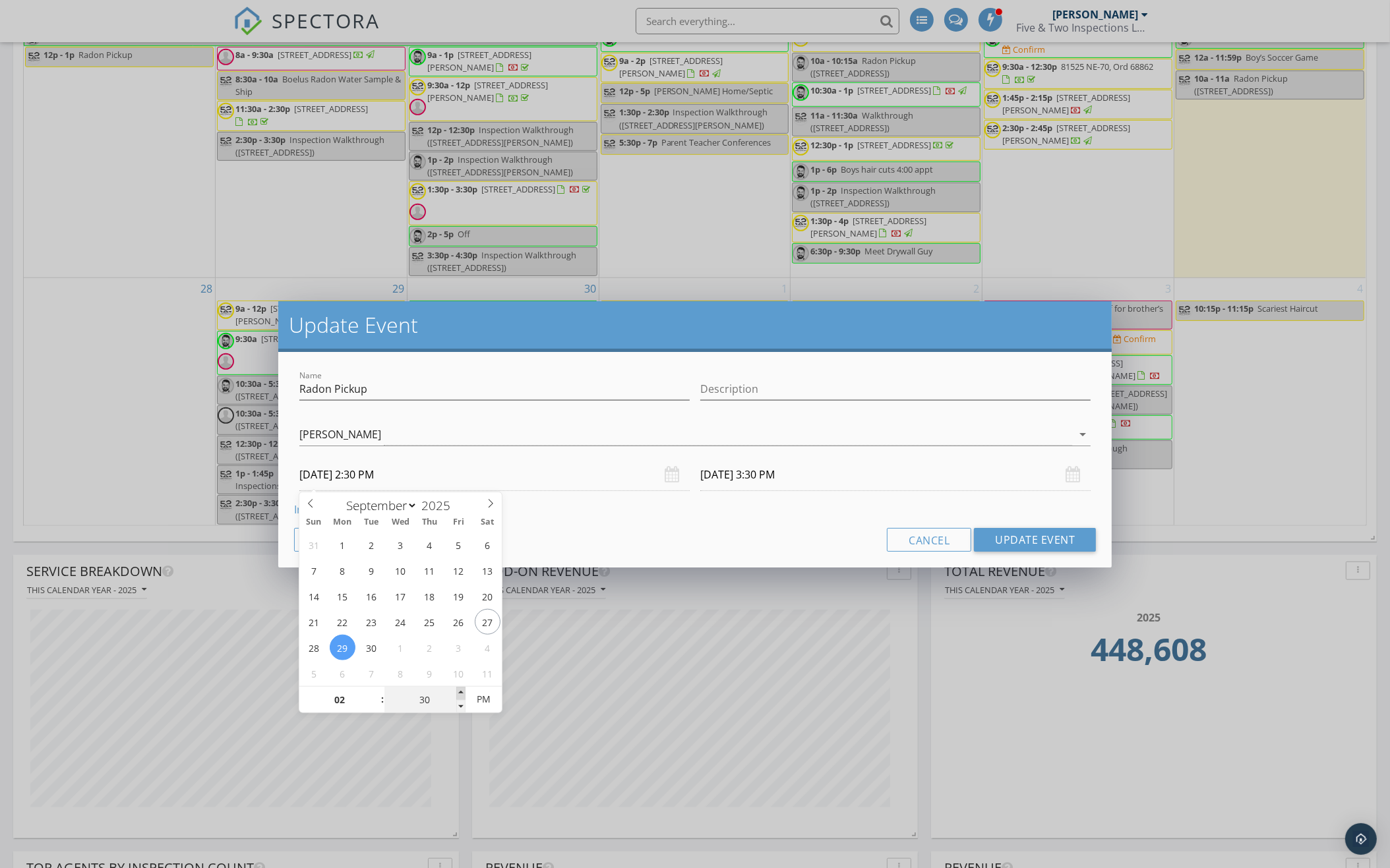
type input "35"
type input "09/29/2025 2:35 PM"
click at [461, 688] on span at bounding box center [461, 693] width 9 height 14
type input "40"
type input "09/29/2025 2:40 PM"
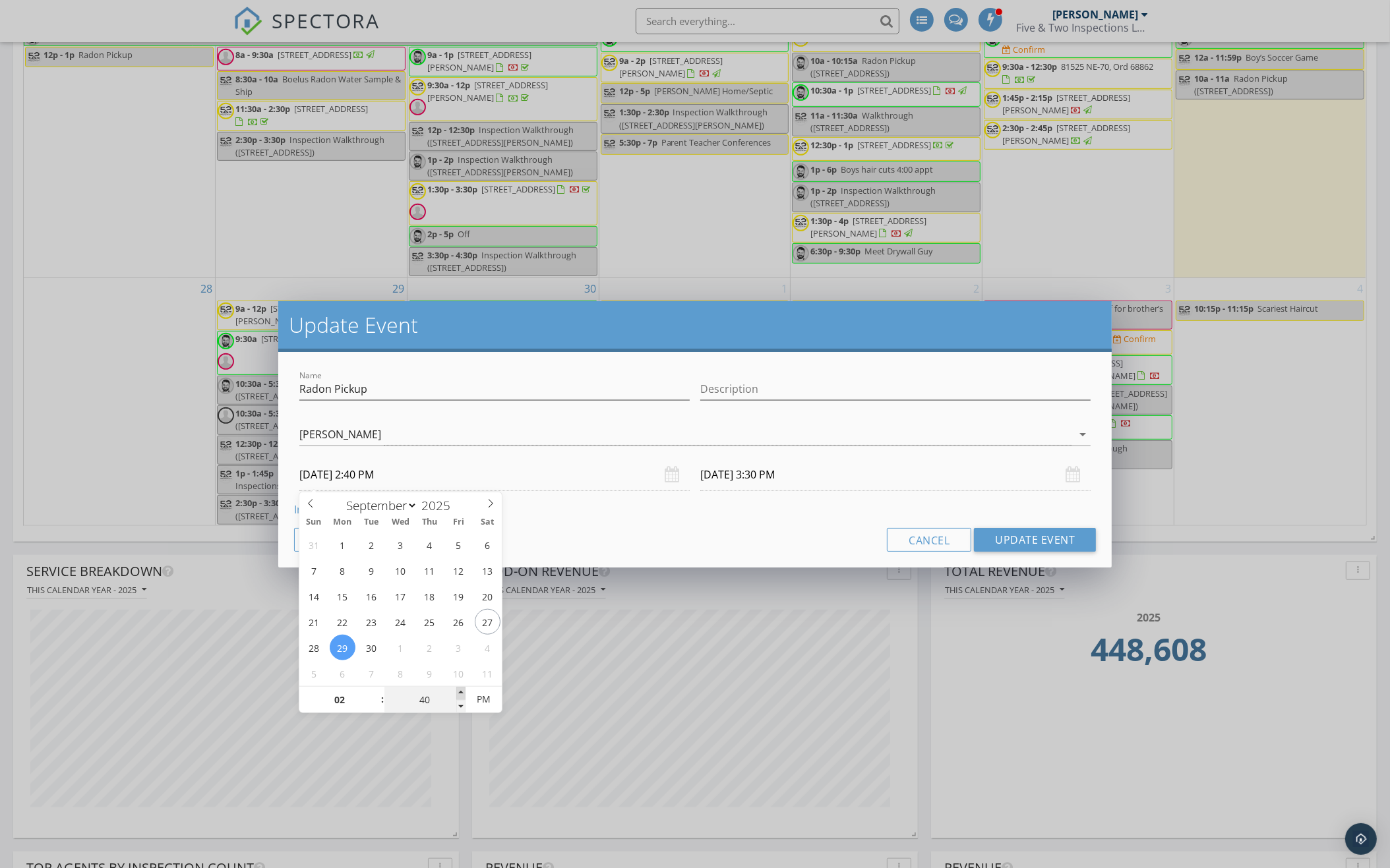
click at [461, 688] on span at bounding box center [461, 693] width 9 height 14
type input "45"
type input "09/29/2025 2:45 PM"
click at [461, 688] on span at bounding box center [461, 693] width 9 height 14
type input "50"
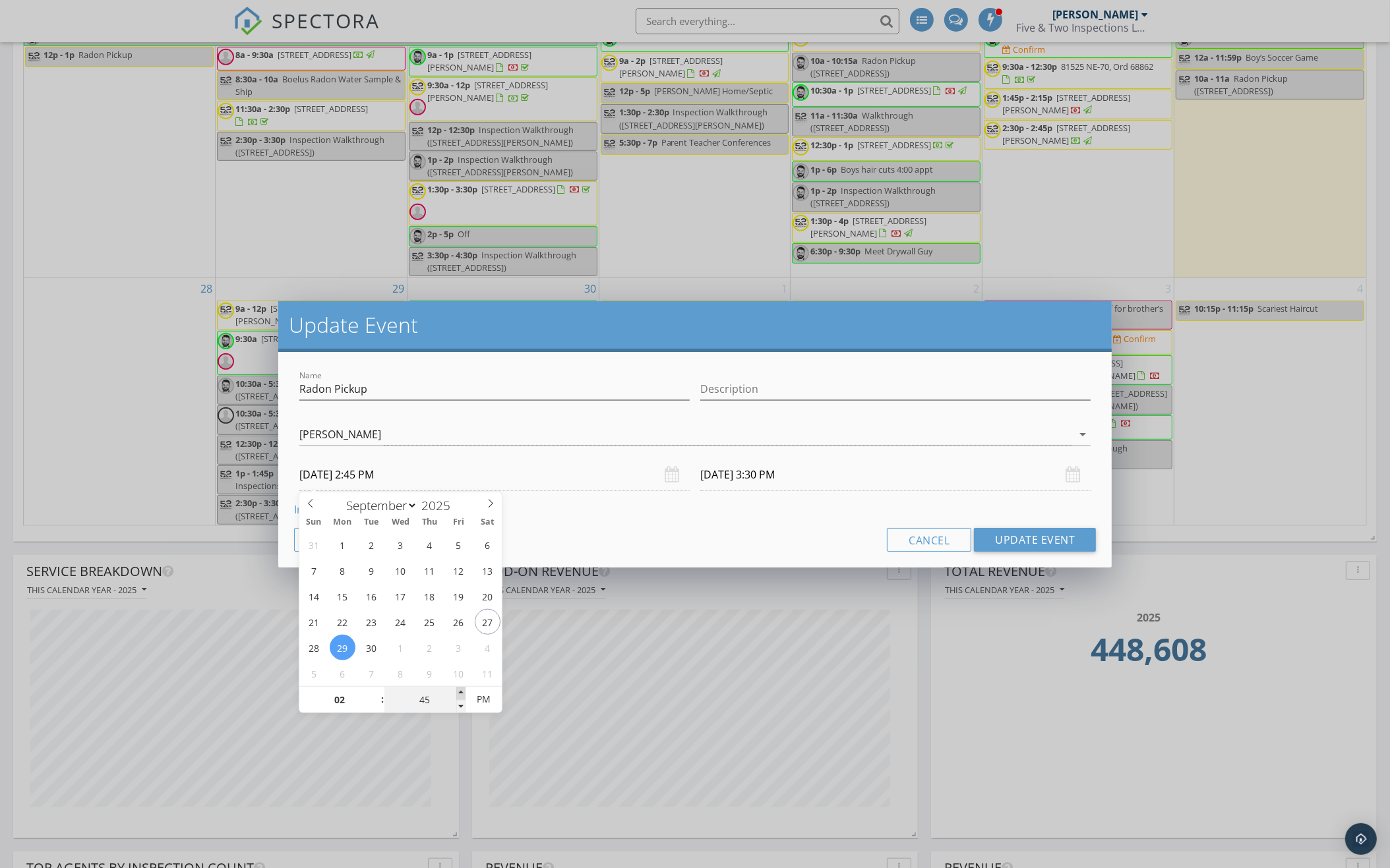
type input "09/29/2025 2:50 PM"
click at [461, 690] on span at bounding box center [461, 693] width 9 height 14
type input "09/29/2025 3:50 PM"
type input "55"
type input "09/29/2025 2:55 PM"
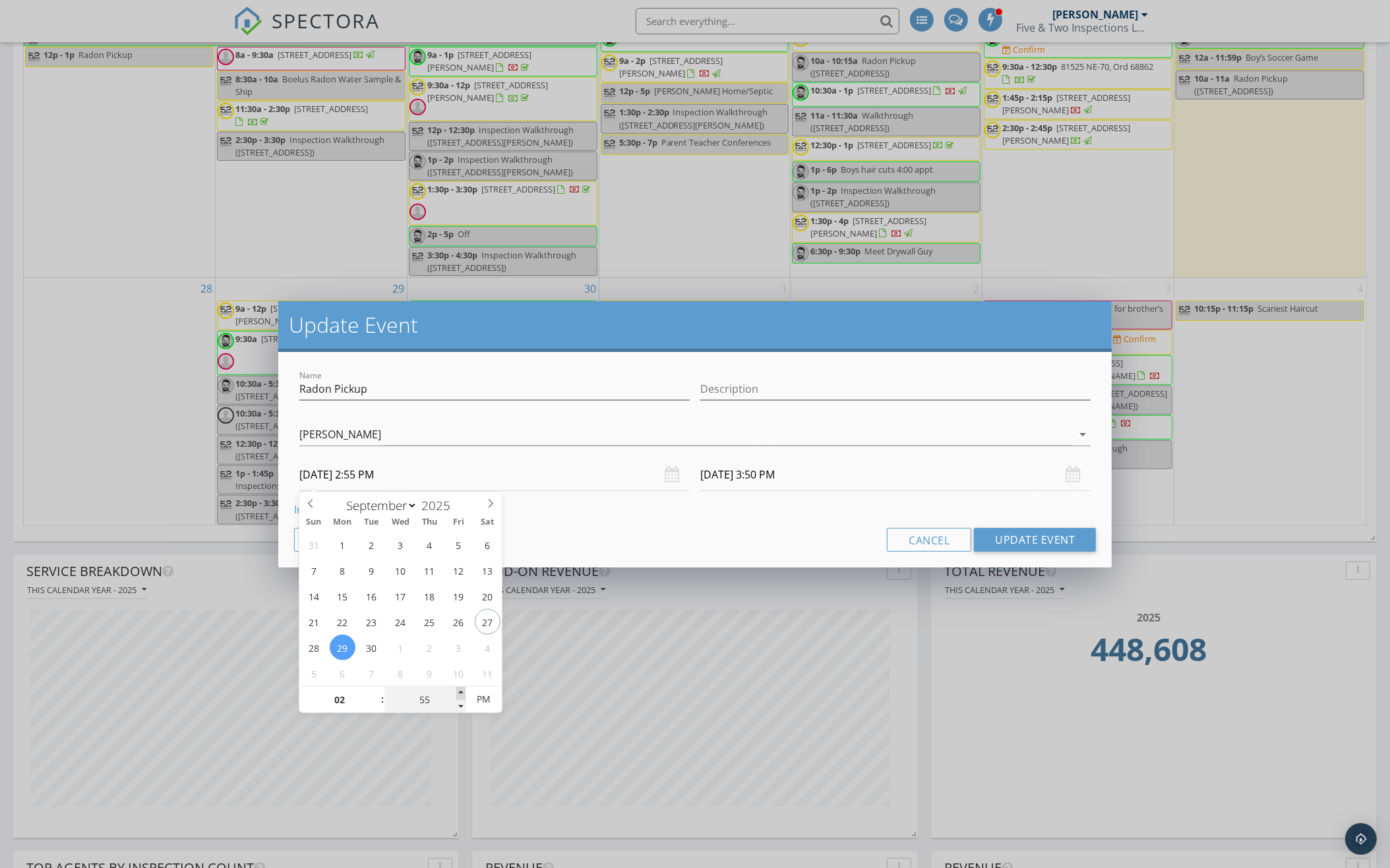
click at [461, 690] on span at bounding box center [461, 693] width 9 height 14
type input "03"
type input "00"
type input "09/29/2025 3:00 PM"
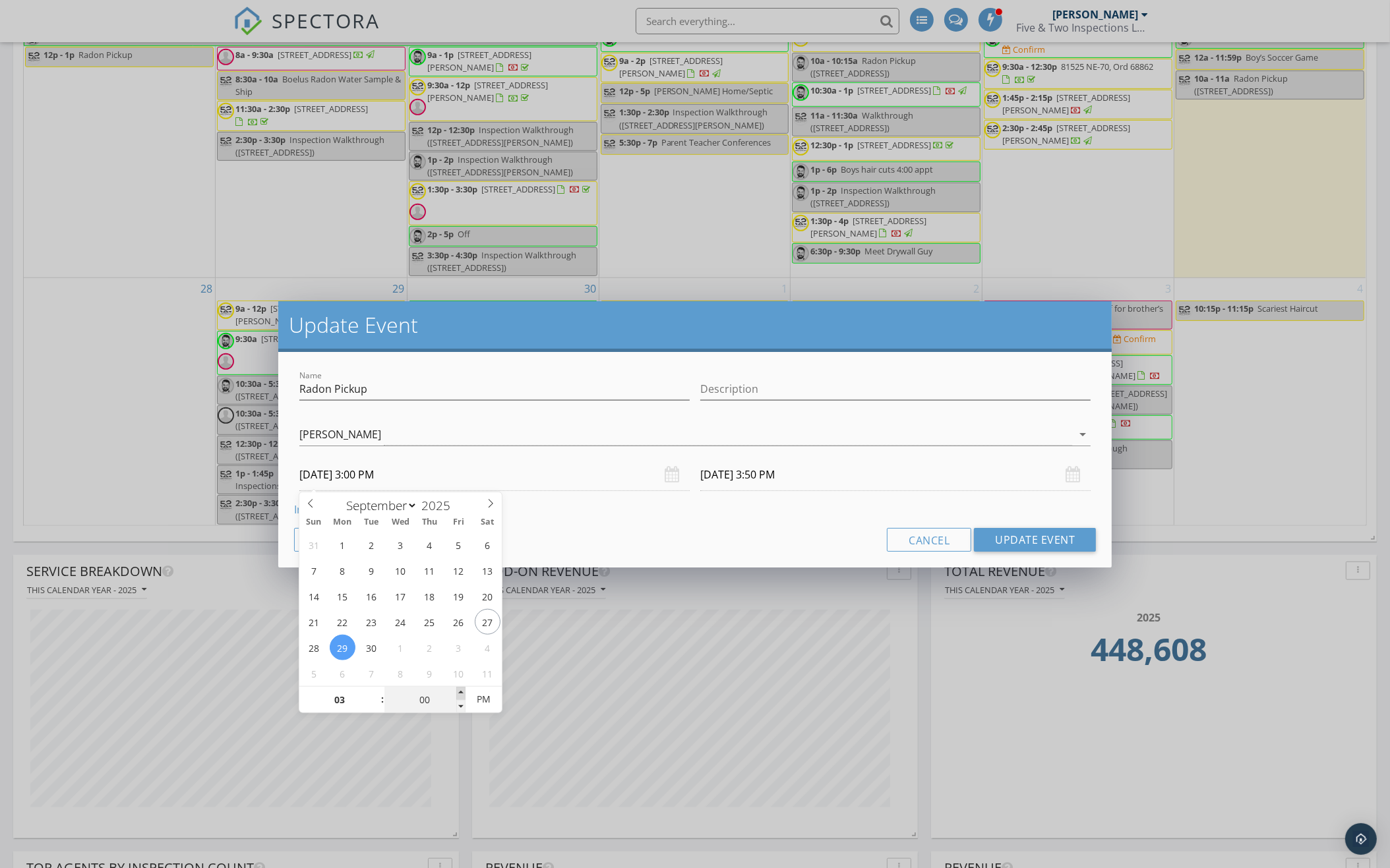
type input "09/29/2025 4:00 PM"
click at [1035, 534] on button "Update Event" at bounding box center [1035, 540] width 122 height 24
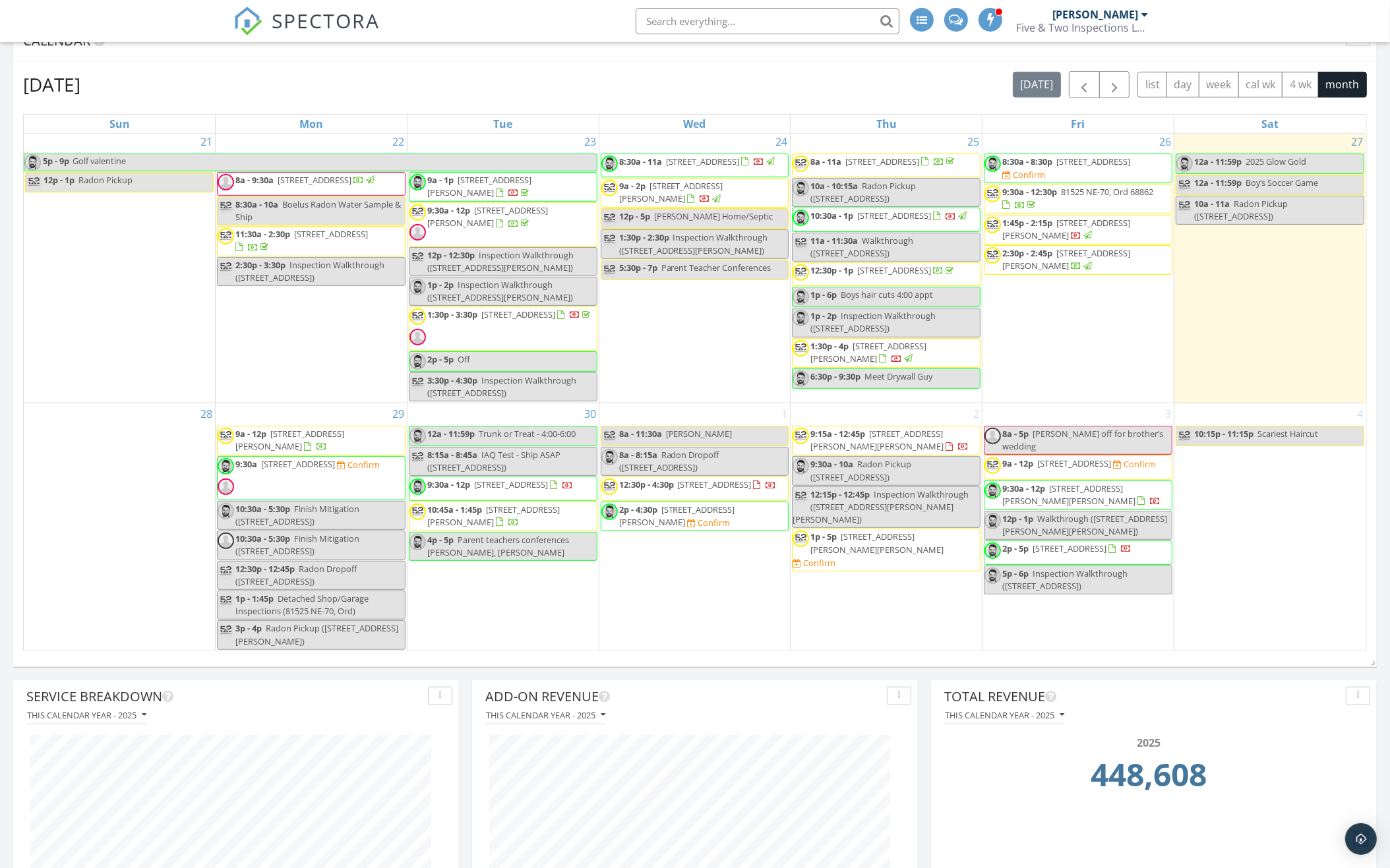
scroll to position [1184, 0]
click at [1100, 258] on span "2:30p - 2:45p 1429 Mansfield Rd, Grand Island 68803" at bounding box center [1078, 260] width 187 height 25
